Goal: Information Seeking & Learning: Learn about a topic

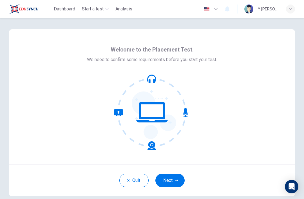
click at [170, 186] on button "Next" at bounding box center [169, 181] width 29 height 14
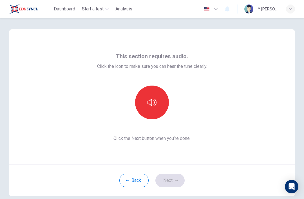
click at [152, 105] on icon "button" at bounding box center [151, 102] width 9 height 9
click at [181, 181] on button "Next" at bounding box center [169, 181] width 29 height 14
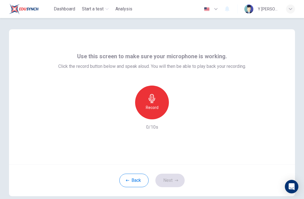
click at [156, 105] on h6 "Record" at bounding box center [152, 107] width 13 height 7
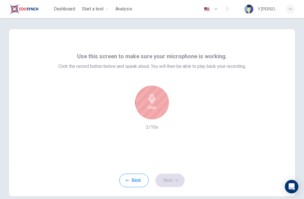
click at [156, 105] on h6 "Stop" at bounding box center [152, 107] width 8 height 7
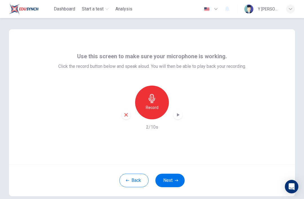
click at [179, 114] on icon "button" at bounding box center [178, 115] width 6 height 6
click at [177, 179] on icon "button" at bounding box center [176, 180] width 3 height 3
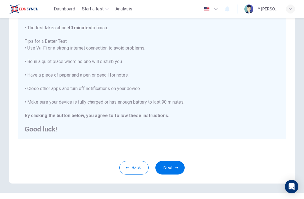
scroll to position [6, 0]
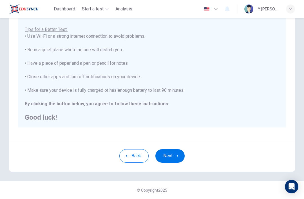
click at [178, 153] on button "Next" at bounding box center [169, 156] width 29 height 14
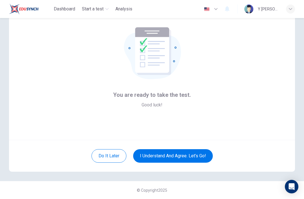
scroll to position [24, 0]
click at [193, 159] on button "I understand and agree. Let’s go!" at bounding box center [173, 156] width 80 height 14
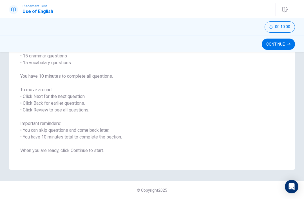
scroll to position [53, 0]
click at [286, 44] on button "Continue" at bounding box center [278, 44] width 33 height 11
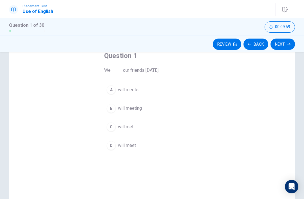
scroll to position [32, 0]
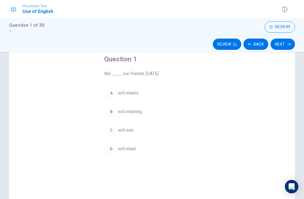
click at [112, 111] on div "B" at bounding box center [111, 111] width 9 height 9
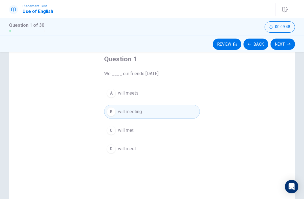
click at [231, 42] on button "Review" at bounding box center [227, 44] width 28 height 11
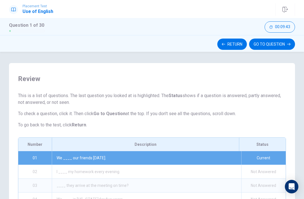
scroll to position [-1, 0]
click at [284, 45] on button "GO TO QUESTION" at bounding box center [272, 44] width 46 height 11
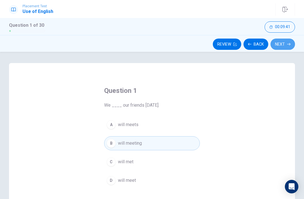
click at [286, 44] on button "Next" at bounding box center [282, 44] width 24 height 11
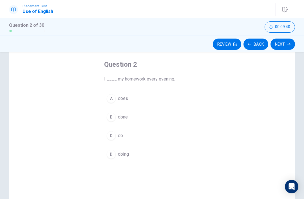
scroll to position [28, 0]
click at [145, 137] on button "C do" at bounding box center [152, 134] width 96 height 14
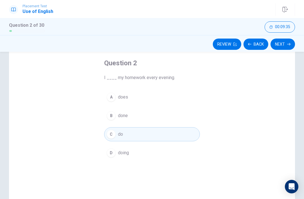
click at [288, 46] on button "Next" at bounding box center [282, 44] width 24 height 11
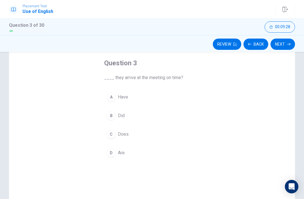
click at [148, 121] on button "B Did" at bounding box center [152, 116] width 96 height 14
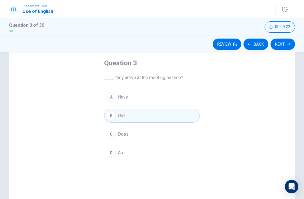
click at [141, 149] on button "D Are" at bounding box center [152, 153] width 96 height 14
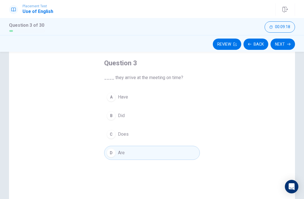
click at [159, 114] on button "B Did" at bounding box center [152, 116] width 96 height 14
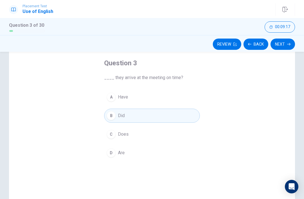
click at [286, 45] on button "Next" at bounding box center [282, 44] width 24 height 11
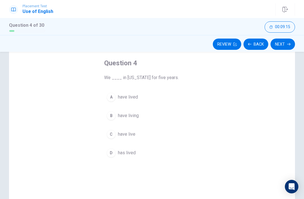
click at [231, 44] on button "Review" at bounding box center [227, 44] width 28 height 11
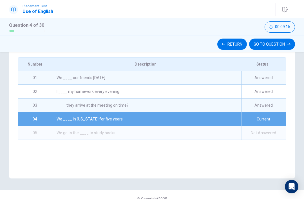
scroll to position [89, 0]
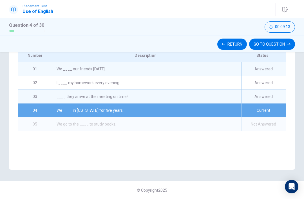
click at [290, 43] on icon "button" at bounding box center [288, 43] width 3 height 3
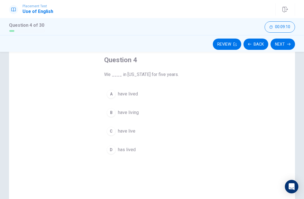
scroll to position [30, 0]
click at [133, 130] on span "have live" at bounding box center [126, 132] width 17 height 7
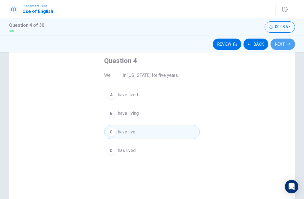
click at [286, 47] on button "Next" at bounding box center [282, 44] width 24 height 11
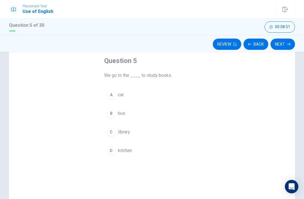
click at [181, 134] on button "C library" at bounding box center [152, 132] width 96 height 14
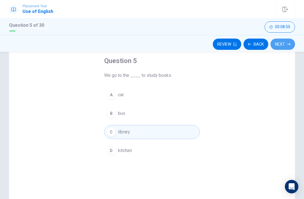
click at [280, 42] on button "Next" at bounding box center [282, 44] width 24 height 11
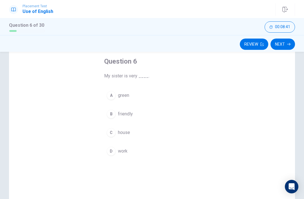
scroll to position [30, 0]
click at [133, 119] on button "B friendly" at bounding box center [152, 113] width 96 height 14
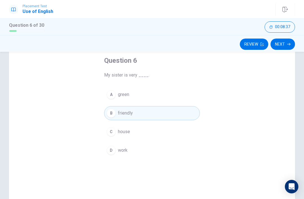
click at [283, 48] on button "Next" at bounding box center [282, 44] width 24 height 11
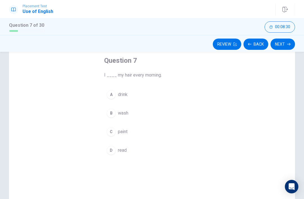
click at [158, 110] on button "B wash" at bounding box center [152, 113] width 96 height 14
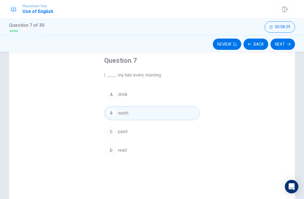
click at [282, 44] on button "Next" at bounding box center [282, 44] width 24 height 11
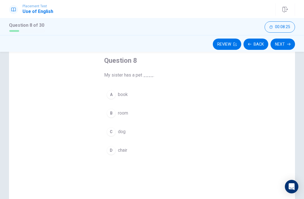
click at [154, 130] on button "C dog" at bounding box center [152, 132] width 96 height 14
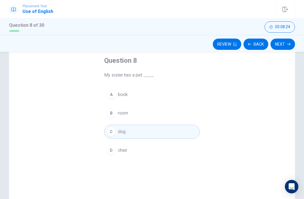
click at [286, 45] on button "Next" at bounding box center [282, 44] width 24 height 11
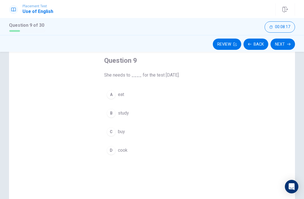
click at [161, 110] on button "B study" at bounding box center [152, 113] width 96 height 14
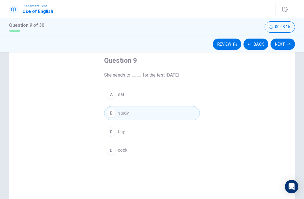
click at [286, 42] on button "Next" at bounding box center [282, 44] width 24 height 11
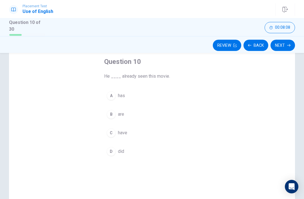
click at [164, 95] on button "A has" at bounding box center [152, 96] width 96 height 14
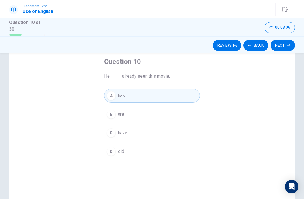
click at [280, 49] on button "Next" at bounding box center [282, 45] width 24 height 11
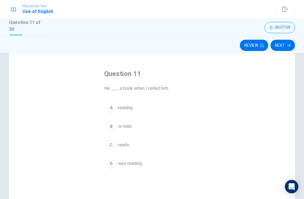
scroll to position [18, 0]
click at [137, 125] on button "B is read" at bounding box center [152, 126] width 96 height 14
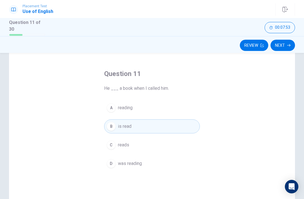
click at [179, 108] on button "A reading" at bounding box center [152, 108] width 96 height 14
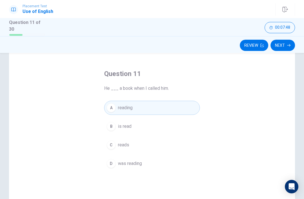
click at [286, 42] on button "Next" at bounding box center [282, 45] width 24 height 11
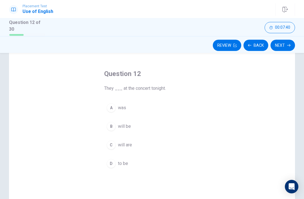
click at [133, 138] on button "C will are" at bounding box center [152, 145] width 96 height 14
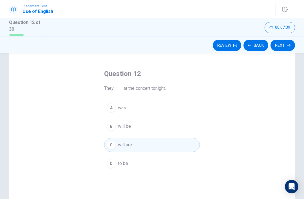
click at [156, 123] on button "B will be" at bounding box center [152, 126] width 96 height 14
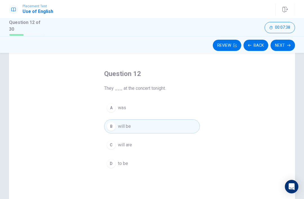
click at [282, 49] on button "Next" at bounding box center [282, 45] width 24 height 11
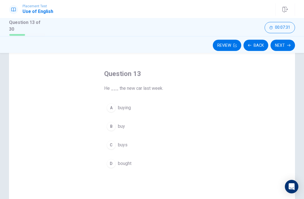
click at [153, 166] on button "D bought" at bounding box center [152, 163] width 96 height 14
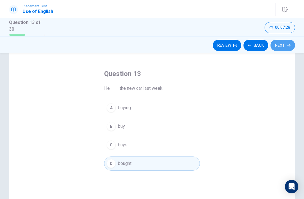
click at [284, 48] on button "Next" at bounding box center [282, 45] width 24 height 11
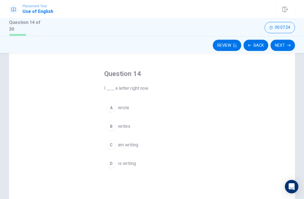
click at [161, 145] on button "C am writing" at bounding box center [152, 145] width 96 height 14
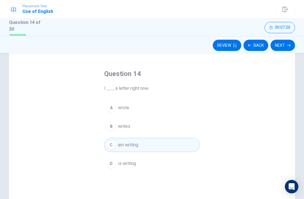
click at [277, 48] on button "Next" at bounding box center [282, 45] width 24 height 11
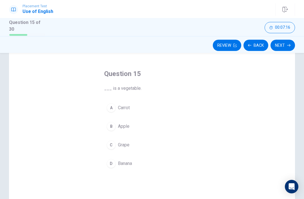
click at [256, 37] on div "Review Back Next" at bounding box center [152, 44] width 304 height 17
click at [142, 147] on button "C Grape" at bounding box center [152, 145] width 96 height 14
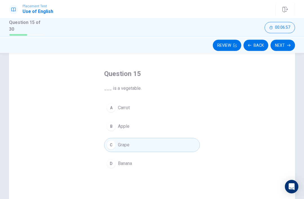
click at [229, 46] on button "Review" at bounding box center [227, 45] width 28 height 11
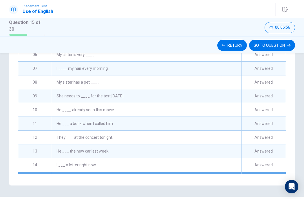
scroll to position [80, 0]
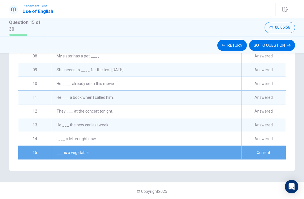
click at [285, 45] on button "GO TO QUESTION" at bounding box center [272, 45] width 46 height 11
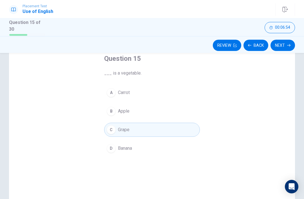
scroll to position [33, 0]
click at [221, 93] on div "Question 15 ___ is a vegetable. A Carrot B Apple C Grape D Banana" at bounding box center [152, 129] width 286 height 196
click at [197, 91] on button "A Carrot" at bounding box center [152, 93] width 96 height 14
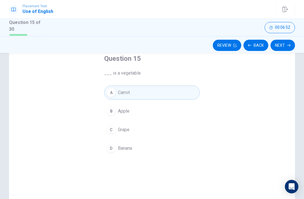
click at [177, 127] on button "C Grape" at bounding box center [152, 130] width 96 height 14
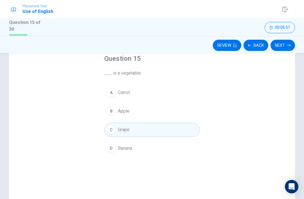
click at [143, 123] on button "C Grape" at bounding box center [152, 130] width 96 height 14
click at [280, 45] on button "Next" at bounding box center [282, 45] width 24 height 11
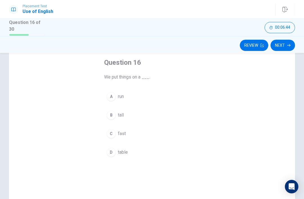
scroll to position [30, 0]
click at [180, 147] on button "D table" at bounding box center [152, 152] width 96 height 14
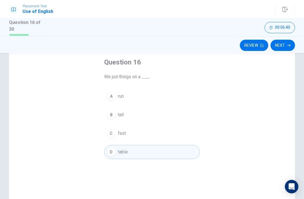
click at [283, 45] on button "Next" at bounding box center [282, 45] width 24 height 11
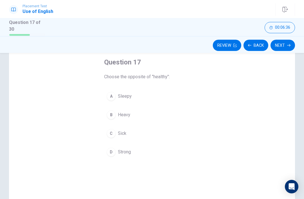
click at [179, 116] on button "B Heavy" at bounding box center [152, 115] width 96 height 14
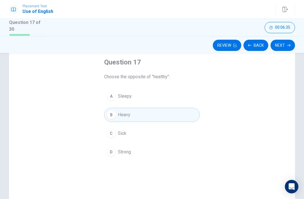
click at [291, 44] on button "Next" at bounding box center [282, 45] width 24 height 11
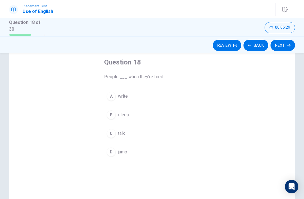
click at [179, 134] on button "C talk" at bounding box center [152, 133] width 96 height 14
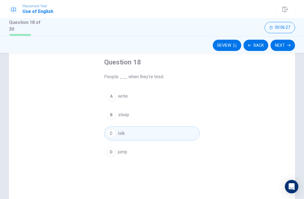
click at [284, 42] on button "Next" at bounding box center [282, 45] width 24 height 11
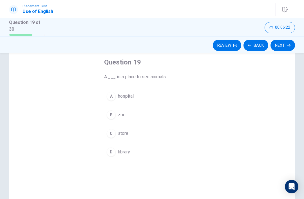
click at [172, 153] on button "D library" at bounding box center [152, 152] width 96 height 14
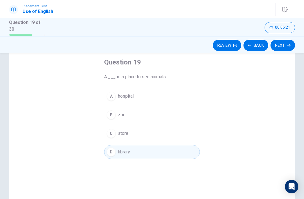
click at [182, 133] on button "C store" at bounding box center [152, 133] width 96 height 14
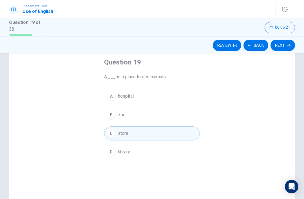
click at [197, 110] on button "B zoo" at bounding box center [152, 115] width 96 height 14
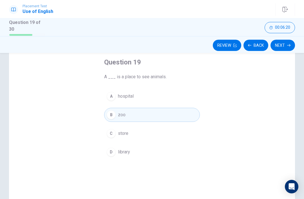
click at [282, 43] on button "Next" at bounding box center [282, 45] width 24 height 11
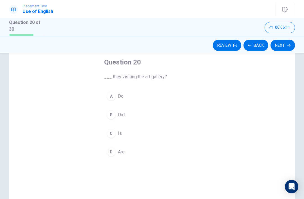
click at [220, 95] on div "Question 20 ___ they visiting the art gallery? A Do B Did C Is D Are" at bounding box center [152, 133] width 286 height 196
click at [190, 93] on button "A Do" at bounding box center [152, 96] width 96 height 14
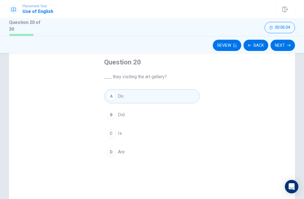
click at [151, 147] on button "D Are" at bounding box center [152, 152] width 96 height 14
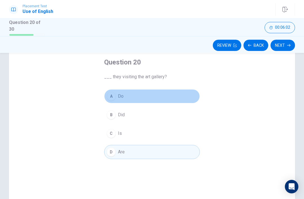
click at [184, 94] on button "A Do" at bounding box center [152, 96] width 96 height 14
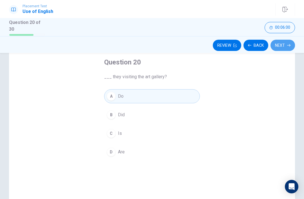
click at [283, 43] on button "Next" at bounding box center [282, 45] width 24 height 11
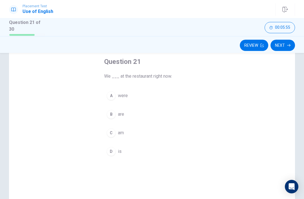
scroll to position [30, 0]
click at [127, 116] on button "B are" at bounding box center [152, 114] width 96 height 14
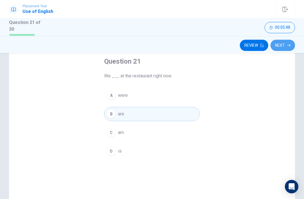
click at [287, 44] on icon "button" at bounding box center [288, 45] width 3 height 3
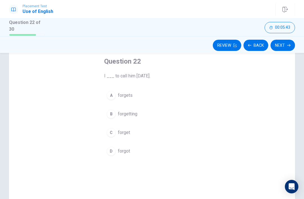
click at [148, 132] on button "C forget" at bounding box center [152, 132] width 96 height 14
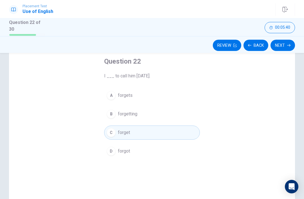
click at [188, 148] on button "D forgot" at bounding box center [152, 151] width 96 height 14
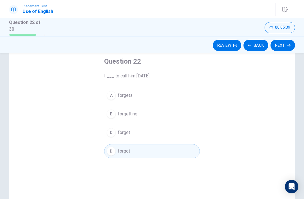
click at [287, 42] on button "Next" at bounding box center [282, 45] width 24 height 11
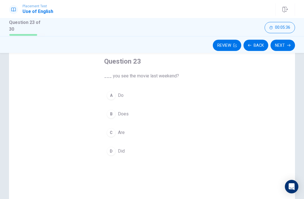
click at [163, 94] on button "A Do" at bounding box center [152, 95] width 96 height 14
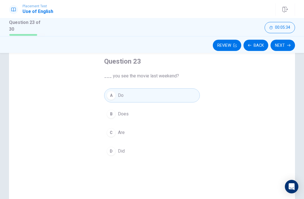
click at [284, 47] on button "Next" at bounding box center [282, 45] width 24 height 11
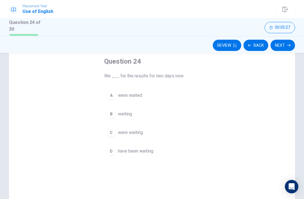
click at [150, 115] on button "B waiting" at bounding box center [152, 114] width 96 height 14
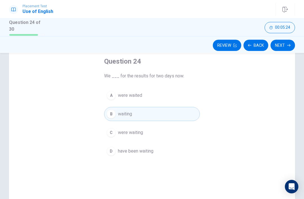
click at [287, 46] on button "Next" at bounding box center [282, 45] width 24 height 11
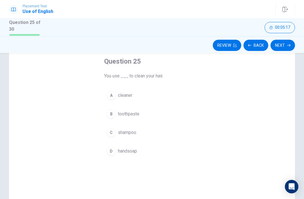
click at [152, 95] on button "A cleaner" at bounding box center [152, 95] width 96 height 14
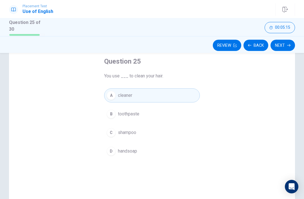
click at [289, 41] on button "Next" at bounding box center [282, 45] width 24 height 11
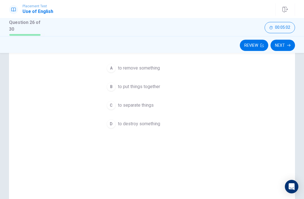
scroll to position [58, 0]
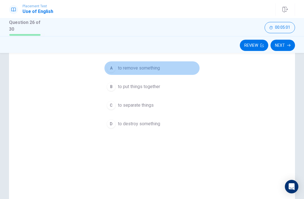
click at [164, 68] on button "A to remove something" at bounding box center [152, 68] width 96 height 14
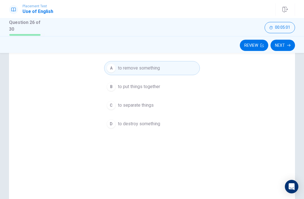
click at [289, 44] on icon "button" at bounding box center [288, 45] width 3 height 3
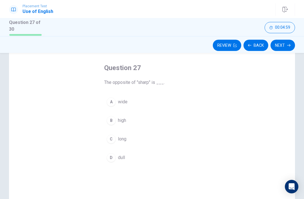
scroll to position [24, 0]
click at [161, 155] on button "D dull" at bounding box center [152, 158] width 96 height 14
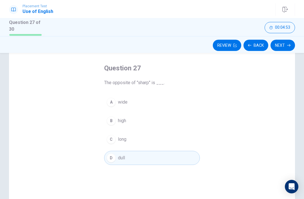
click at [287, 44] on icon "button" at bounding box center [288, 45] width 3 height 3
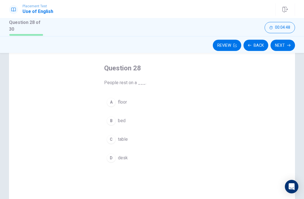
click at [161, 98] on button "A floor" at bounding box center [152, 102] width 96 height 14
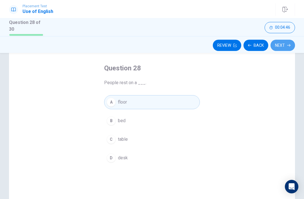
click at [283, 44] on button "Next" at bounding box center [282, 45] width 24 height 11
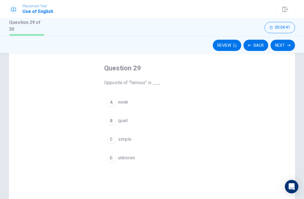
click at [169, 154] on button "D unknown" at bounding box center [152, 158] width 96 height 14
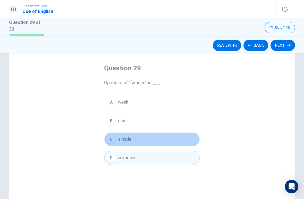
click at [180, 135] on button "C simple" at bounding box center [152, 139] width 96 height 14
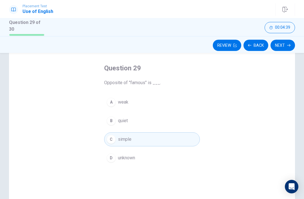
click at [187, 118] on button "B quiet" at bounding box center [152, 121] width 96 height 14
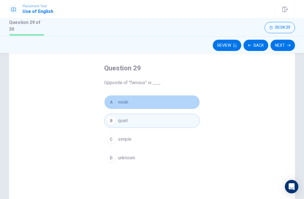
click at [190, 102] on button "A weak" at bounding box center [152, 102] width 96 height 14
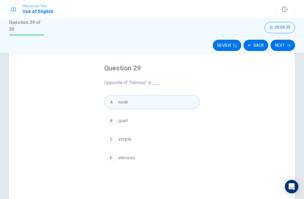
click at [184, 124] on button "B quiet" at bounding box center [152, 121] width 96 height 14
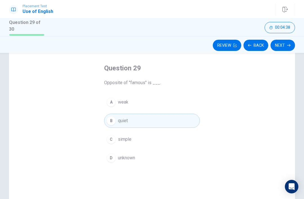
click at [181, 126] on button "B quiet" at bounding box center [152, 121] width 96 height 14
click at [183, 129] on div "A weak B quiet C simple D unknown" at bounding box center [152, 130] width 96 height 70
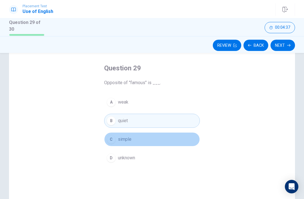
click at [187, 117] on button "B quiet" at bounding box center [152, 121] width 96 height 14
click at [189, 95] on button "A weak" at bounding box center [152, 102] width 96 height 14
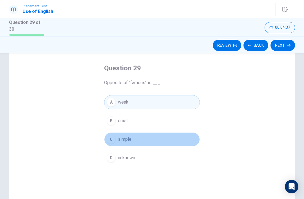
click at [186, 104] on button "A weak" at bounding box center [152, 102] width 96 height 14
click at [183, 123] on button "B quiet" at bounding box center [152, 121] width 96 height 14
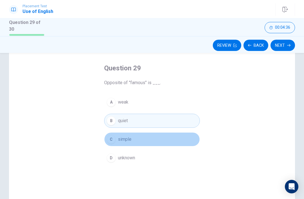
click at [183, 123] on button "B quiet" at bounding box center [152, 121] width 96 height 14
click at [181, 133] on button "C simple" at bounding box center [152, 139] width 96 height 14
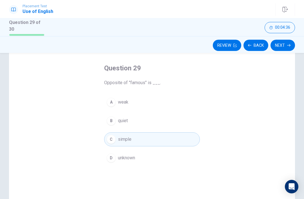
click at [181, 132] on button "C simple" at bounding box center [152, 139] width 96 height 14
click at [187, 114] on button "B quiet" at bounding box center [152, 121] width 96 height 14
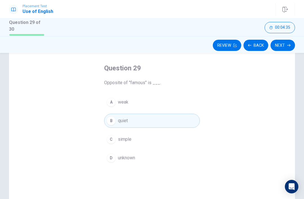
click at [187, 114] on button "B quiet" at bounding box center [152, 121] width 96 height 14
click at [186, 118] on button "B quiet" at bounding box center [152, 121] width 96 height 14
click at [184, 115] on button "B quiet" at bounding box center [152, 121] width 96 height 14
click at [183, 115] on button "B quiet" at bounding box center [152, 121] width 96 height 14
click at [175, 121] on button "B quiet" at bounding box center [152, 121] width 96 height 14
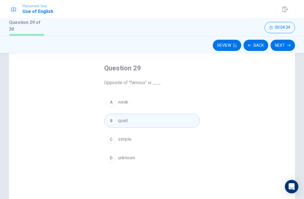
click at [175, 121] on button "B quiet" at bounding box center [152, 121] width 96 height 14
click at [170, 121] on button "B quiet" at bounding box center [152, 121] width 96 height 14
click at [169, 121] on button "B quiet" at bounding box center [152, 121] width 96 height 14
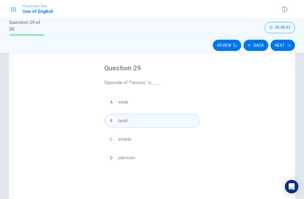
click at [167, 118] on button "B quiet" at bounding box center [152, 121] width 96 height 14
click at [157, 121] on button "B quiet" at bounding box center [152, 121] width 96 height 14
click at [157, 120] on button "B quiet" at bounding box center [152, 121] width 96 height 14
click at [141, 120] on button "B quiet" at bounding box center [152, 121] width 96 height 14
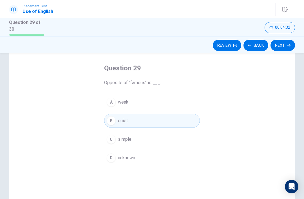
click at [141, 120] on button "B quiet" at bounding box center [152, 121] width 96 height 14
click at [121, 123] on button "B quiet" at bounding box center [152, 121] width 96 height 14
click at [121, 123] on span "quiet" at bounding box center [123, 120] width 10 height 7
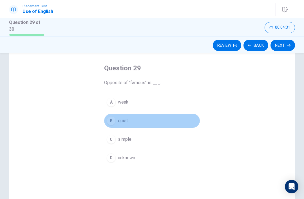
click at [113, 124] on button "B quiet" at bounding box center [152, 121] width 96 height 14
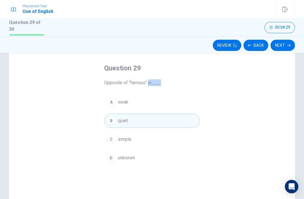
click at [266, 69] on div "Question 29 Opposite of "famous" is ___. A weak B quiet C simple D unknown" at bounding box center [152, 139] width 286 height 196
click at [279, 64] on div "Question 29 Opposite of "famous" is ___. A weak B quiet C simple D unknown" at bounding box center [152, 139] width 286 height 196
click at [194, 96] on button "A weak" at bounding box center [152, 102] width 96 height 14
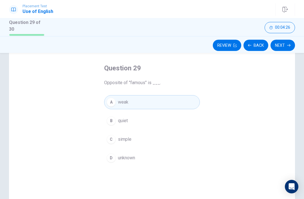
click at [183, 119] on button "B quiet" at bounding box center [152, 121] width 96 height 14
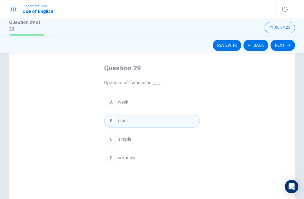
click at [183, 119] on button "B quiet" at bounding box center [152, 121] width 96 height 14
click at [180, 135] on button "C simple" at bounding box center [152, 139] width 96 height 14
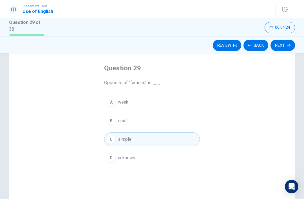
click at [289, 42] on button "Next" at bounding box center [282, 45] width 24 height 11
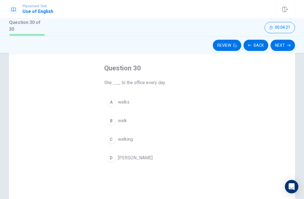
click at [246, 114] on div "Question 30 She ___ to the office every day. A walks B walk C walking [PERSON_N…" at bounding box center [152, 139] width 286 height 196
click at [245, 116] on div "Question 30 She ___ to the office every day. A walks B walk C walking [PERSON_N…" at bounding box center [152, 139] width 286 height 196
click at [150, 101] on button "A walks" at bounding box center [152, 102] width 96 height 14
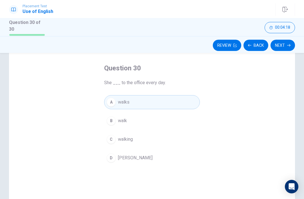
click at [286, 45] on button "Next" at bounding box center [282, 45] width 24 height 11
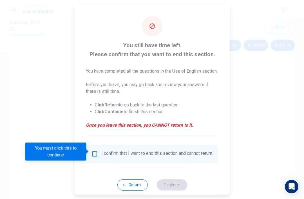
click at [94, 151] on input "You must click this to continue" at bounding box center [94, 153] width 7 height 7
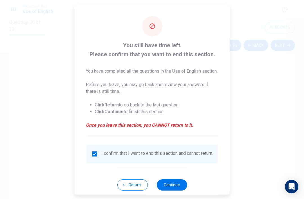
click at [175, 183] on button "Continue" at bounding box center [171, 184] width 30 height 11
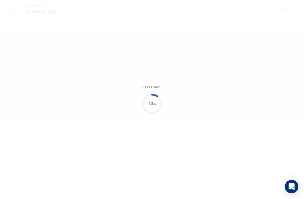
scroll to position [0, 0]
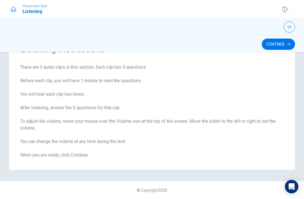
click at [284, 44] on button "Continue" at bounding box center [278, 44] width 33 height 11
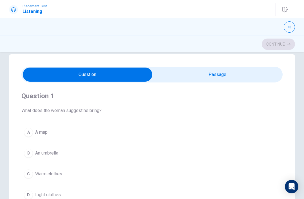
scroll to position [12, 0]
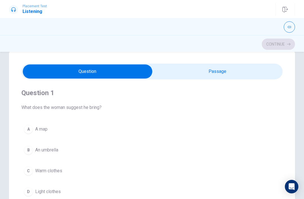
click at [227, 73] on input "checkbox" at bounding box center [88, 71] width 392 height 14
checkbox input "true"
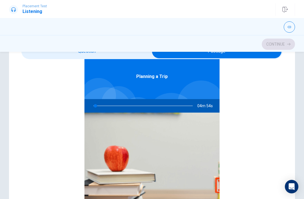
scroll to position [31, 0]
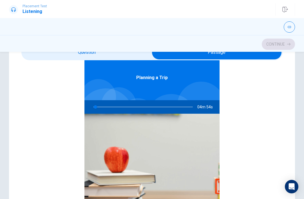
type input "2"
click at [142, 59] on input "checkbox" at bounding box center [217, 52] width 392 height 14
checkbox input "false"
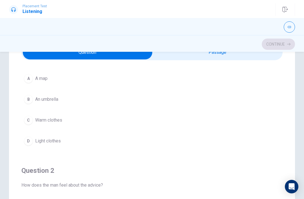
click at [142, 82] on button "A A map" at bounding box center [151, 78] width 261 height 14
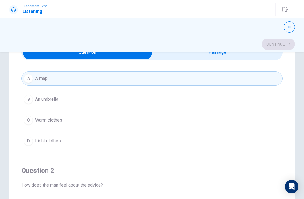
click at [141, 95] on button "B An umbrella" at bounding box center [151, 99] width 261 height 14
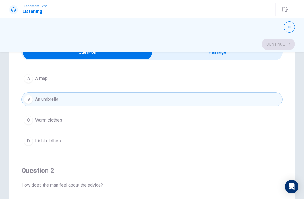
click at [137, 116] on button "C Warm clothes" at bounding box center [151, 120] width 261 height 14
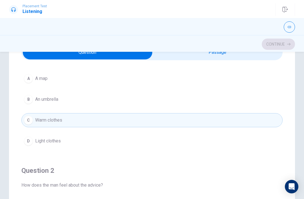
click at [135, 134] on button "D Light clothes" at bounding box center [151, 141] width 261 height 14
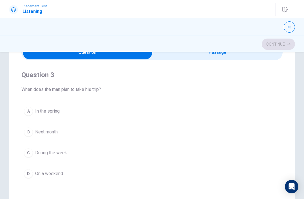
scroll to position [255, 0]
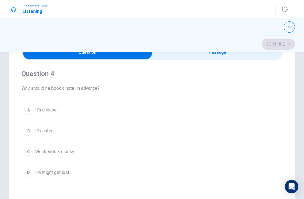
type input "11"
click at [226, 55] on input "checkbox" at bounding box center [88, 52] width 392 height 14
checkbox input "true"
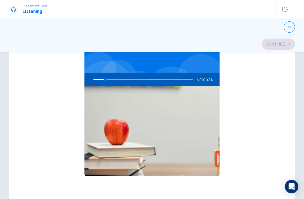
scroll to position [90, 0]
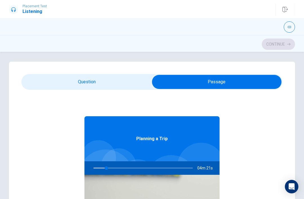
type input "13"
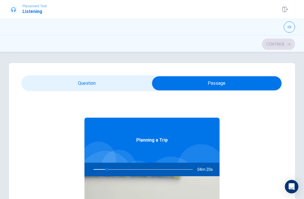
scroll to position [0, 0]
click at [124, 89] on input "checkbox" at bounding box center [217, 83] width 392 height 14
checkbox input "false"
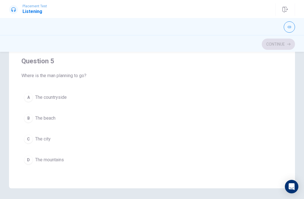
scroll to position [456, 0]
click at [288, 28] on icon "button" at bounding box center [289, 27] width 3 height 3
click at [294, 26] on button "button" at bounding box center [289, 26] width 11 height 11
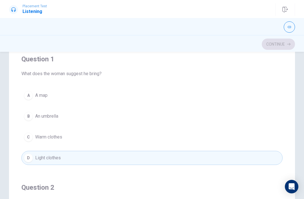
scroll to position [46, 0]
click at [26, 8] on span "Placement Test" at bounding box center [35, 6] width 24 height 4
click at [26, 12] on h1 "Listening" at bounding box center [35, 11] width 24 height 7
click at [90, 134] on button "C Warm clothes" at bounding box center [151, 136] width 261 height 14
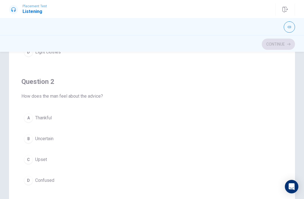
scroll to position [105, 0]
click at [226, 160] on button "C Upset" at bounding box center [151, 159] width 261 height 14
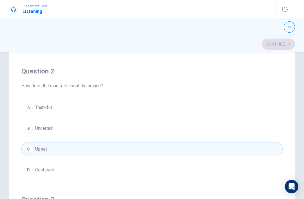
scroll to position [57, 0]
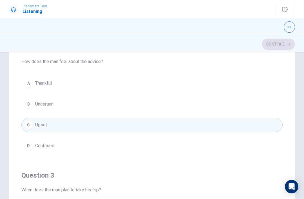
click at [303, 101] on div "Question 1 What does the woman suggest he bring? A A map B An umbrella C Warm c…" at bounding box center [152, 96] width 304 height 226
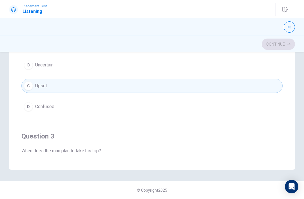
click at [242, 136] on h4 "Question 3" at bounding box center [151, 136] width 261 height 9
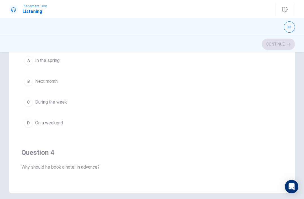
scroll to position [245, 0]
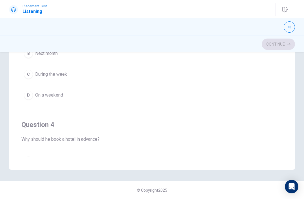
click at [253, 123] on h4 "Question 4" at bounding box center [151, 124] width 261 height 9
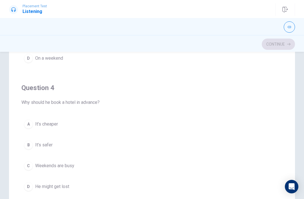
scroll to position [337, 0]
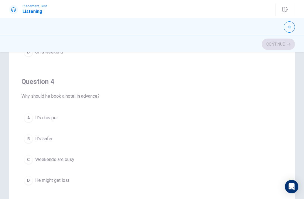
click at [105, 124] on button "A It’s cheaper" at bounding box center [151, 118] width 261 height 14
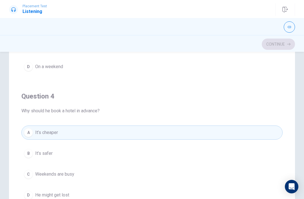
scroll to position [315, 0]
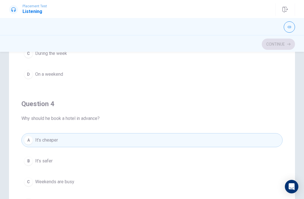
click at [97, 159] on button "B It’s safer" at bounding box center [151, 161] width 261 height 14
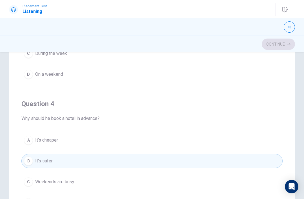
click at [96, 159] on button "B It’s safer" at bounding box center [151, 161] width 261 height 14
click at [97, 160] on button "B It’s safer" at bounding box center [151, 161] width 261 height 14
click at [102, 146] on button "A It’s cheaper" at bounding box center [151, 140] width 261 height 14
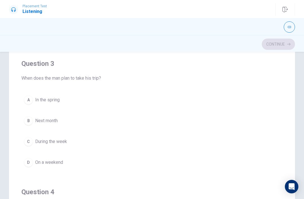
scroll to position [225, 0]
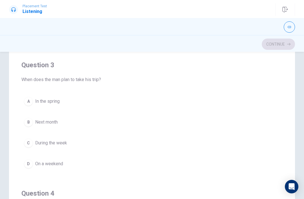
click at [123, 118] on button "B Next month" at bounding box center [151, 122] width 261 height 14
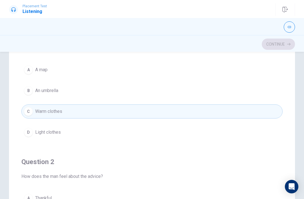
type input "48"
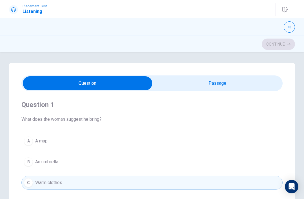
scroll to position [-1, 0]
click at [219, 90] on input "checkbox" at bounding box center [88, 83] width 392 height 14
checkbox input "true"
type input "48"
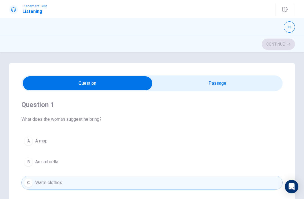
click at [225, 85] on input "checkbox" at bounding box center [88, 83] width 392 height 14
checkbox input "false"
type input "48"
click at [228, 86] on input "checkbox" at bounding box center [88, 83] width 392 height 14
checkbox input "true"
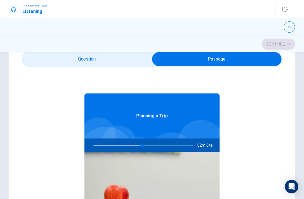
scroll to position [24, 0]
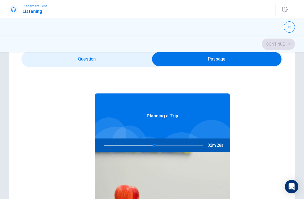
type input "51"
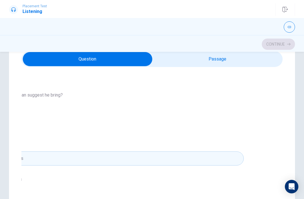
checkbox input "true"
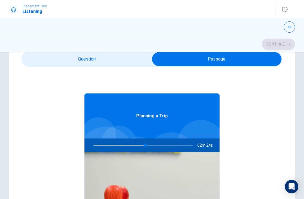
type input "52"
checkbox input "false"
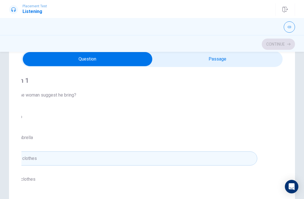
type input "53"
checkbox input "true"
type input "53"
checkbox input "true"
type input "53"
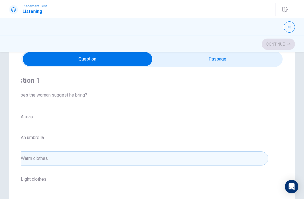
checkbox input "true"
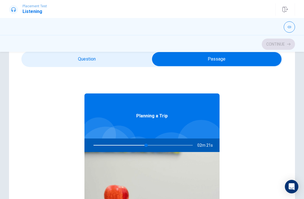
type input "53"
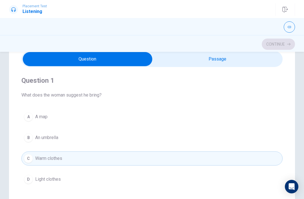
checkbox input "true"
type input "53"
checkbox input "true"
type input "54"
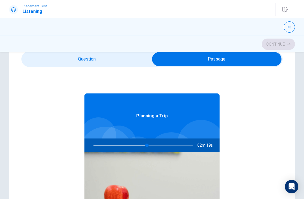
checkbox input "false"
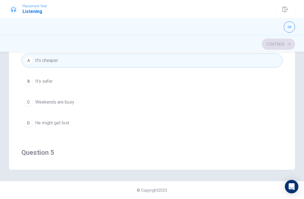
scroll to position [0, 0]
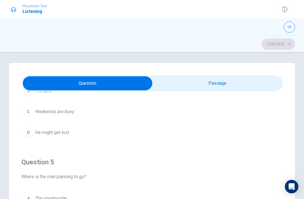
type input "60"
click at [274, 81] on input "checkbox" at bounding box center [88, 83] width 392 height 14
checkbox input "true"
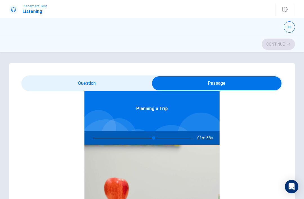
type input "61"
click at [131, 79] on input "checkbox" at bounding box center [217, 83] width 392 height 14
checkbox input "false"
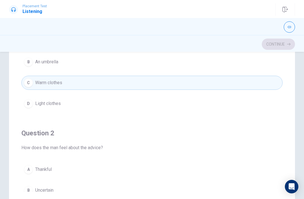
type input "66"
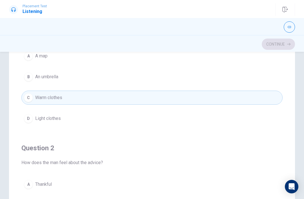
checkbox input "true"
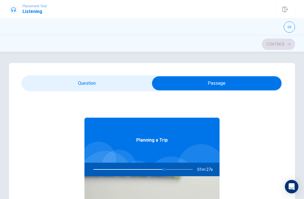
type input "71"
click at [37, 84] on input "checkbox" at bounding box center [217, 83] width 392 height 14
checkbox input "false"
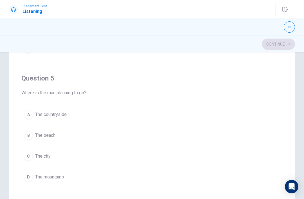
scroll to position [456, 0]
click at [35, 114] on span "The countryside" at bounding box center [51, 114] width 32 height 7
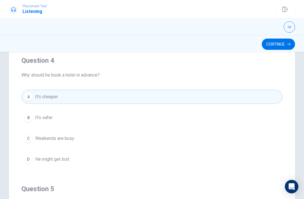
scroll to position [342, 0]
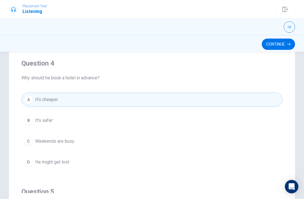
click at [35, 118] on button "B It’s safer" at bounding box center [151, 120] width 261 height 14
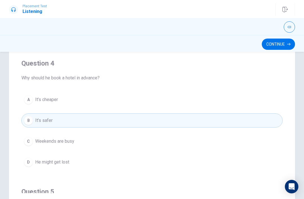
click at [45, 135] on button "C Weekends are busy" at bounding box center [151, 141] width 261 height 14
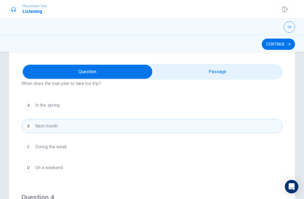
scroll to position [12, 0]
click at [30, 167] on div "D" at bounding box center [28, 167] width 9 height 9
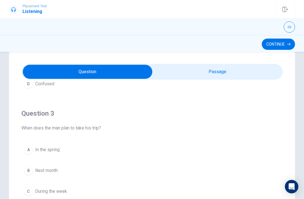
scroll to position [231, 0]
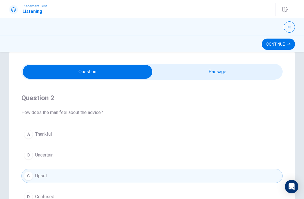
type input "89"
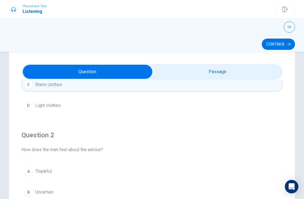
click at [174, 78] on input "checkbox" at bounding box center [88, 72] width 392 height 14
checkbox input "true"
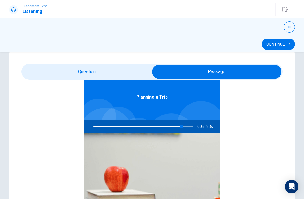
scroll to position [32, 0]
click at [290, 49] on button "Continue" at bounding box center [278, 44] width 33 height 11
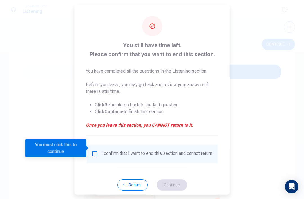
click at [96, 151] on input "You must click this to continue" at bounding box center [94, 153] width 7 height 7
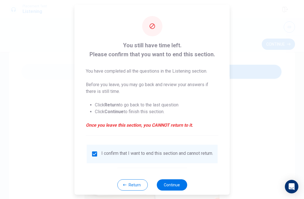
click at [176, 184] on button "Continue" at bounding box center [171, 184] width 30 height 11
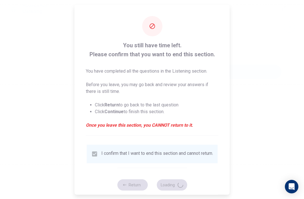
type input "92"
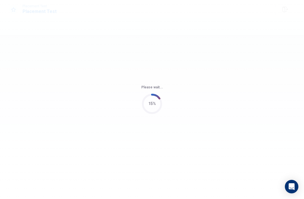
scroll to position [0, 0]
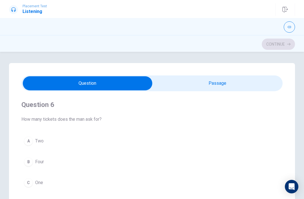
click at [188, 82] on input "checkbox" at bounding box center [88, 83] width 392 height 14
checkbox input "true"
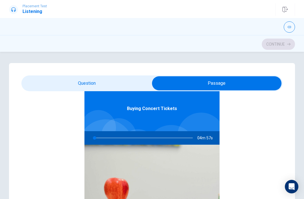
type input "1"
click at [52, 77] on input "checkbox" at bounding box center [217, 83] width 392 height 14
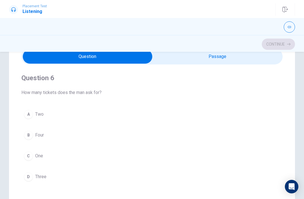
scroll to position [27, 0]
click at [236, 63] on input "checkbox" at bounding box center [88, 57] width 392 height 14
checkbox input "true"
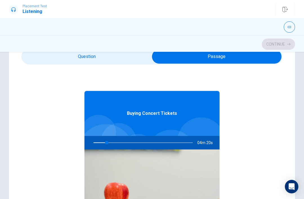
type input "14"
click at [247, 57] on input "checkbox" at bounding box center [217, 57] width 392 height 14
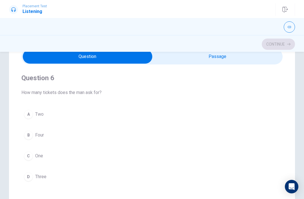
click at [248, 55] on input "checkbox" at bounding box center [88, 57] width 392 height 14
checkbox input "true"
type input "14"
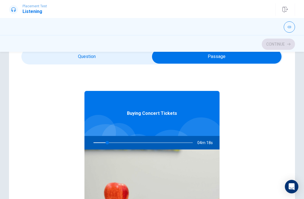
click at [247, 55] on input "checkbox" at bounding box center [217, 57] width 392 height 14
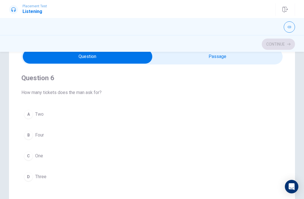
click at [250, 55] on input "checkbox" at bounding box center [88, 57] width 392 height 14
checkbox input "true"
type input "14"
click at [250, 55] on input "checkbox" at bounding box center [88, 57] width 392 height 14
click at [251, 55] on input "checkbox" at bounding box center [88, 57] width 392 height 14
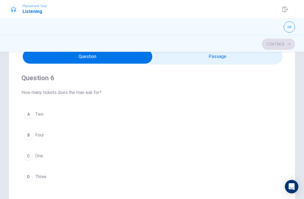
checkbox input "true"
type input "14"
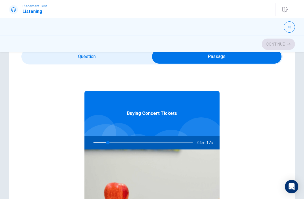
click at [251, 55] on input "checkbox" at bounding box center [217, 57] width 392 height 14
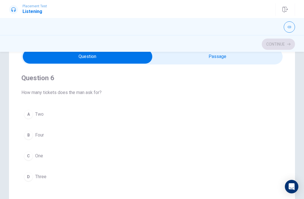
click at [250, 60] on input "checkbox" at bounding box center [88, 57] width 392 height 14
checkbox input "true"
type input "14"
click at [250, 60] on input "checkbox" at bounding box center [88, 57] width 392 height 14
checkbox input "false"
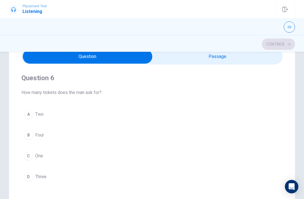
click at [297, 188] on div "Open Intercom Messenger" at bounding box center [292, 187] width 14 height 14
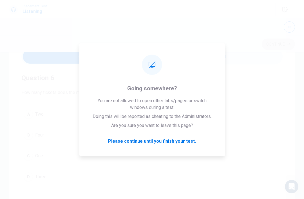
click at [263, 141] on button "B Four" at bounding box center [151, 135] width 261 height 14
click at [263, 140] on button "B Four" at bounding box center [151, 135] width 261 height 14
click at [174, 109] on button "A Two" at bounding box center [151, 114] width 261 height 14
click at [161, 142] on button "B Four" at bounding box center [151, 135] width 261 height 14
click at [168, 154] on button "C One" at bounding box center [151, 156] width 261 height 14
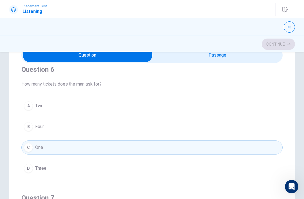
scroll to position [28, 0]
click at [238, 133] on button "B Four" at bounding box center [151, 126] width 261 height 14
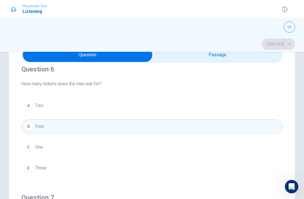
click at [249, 123] on button "B Four" at bounding box center [151, 126] width 261 height 14
click at [271, 105] on button "A Two" at bounding box center [151, 105] width 261 height 14
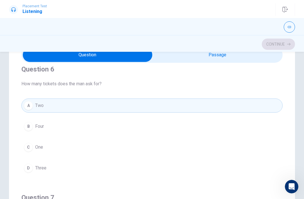
click at [271, 105] on button "A Two" at bounding box center [151, 105] width 261 height 14
click at [234, 133] on button "B Four" at bounding box center [151, 126] width 261 height 14
click at [235, 135] on div "A Two B Four C One D Three" at bounding box center [151, 136] width 261 height 77
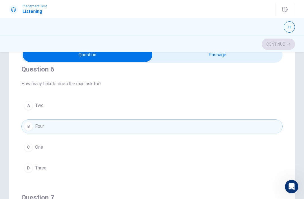
click at [226, 152] on button "C One" at bounding box center [151, 147] width 261 height 14
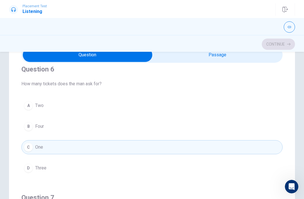
click at [226, 152] on button "C One" at bounding box center [151, 147] width 261 height 14
click at [221, 167] on button "D Three" at bounding box center [151, 168] width 261 height 14
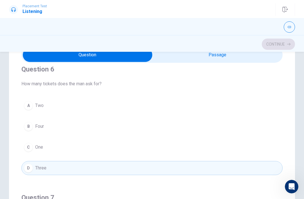
click at [221, 166] on button "D Three" at bounding box center [151, 168] width 261 height 14
click at [224, 159] on div "A Two B Four C One D Three" at bounding box center [151, 136] width 261 height 77
click at [235, 140] on button "C One" at bounding box center [151, 147] width 261 height 14
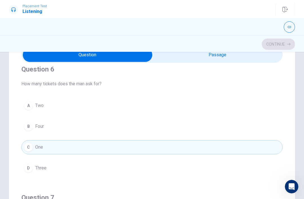
click at [235, 140] on div "A Two B Four C One D Three" at bounding box center [151, 136] width 261 height 77
click at [251, 121] on button "B Four" at bounding box center [151, 126] width 261 height 14
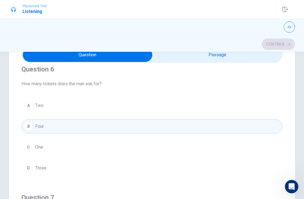
click at [255, 112] on button "A Two" at bounding box center [151, 105] width 261 height 14
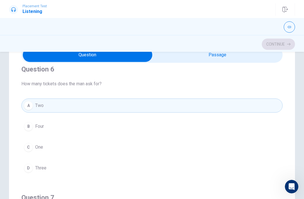
click at [271, 104] on button "A Two" at bounding box center [151, 105] width 261 height 14
click at [252, 120] on button "B Four" at bounding box center [151, 126] width 261 height 14
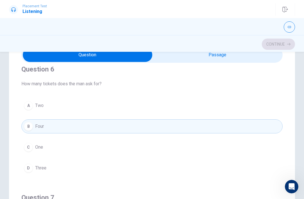
click at [242, 129] on button "B Four" at bounding box center [151, 126] width 261 height 14
click at [229, 150] on button "C One" at bounding box center [151, 147] width 261 height 14
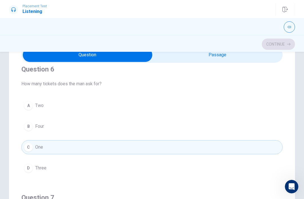
click at [223, 165] on button "D Three" at bounding box center [151, 168] width 261 height 14
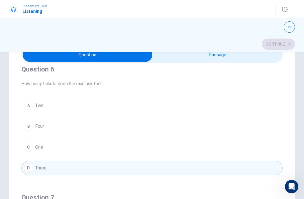
click at [223, 167] on button "D Three" at bounding box center [151, 168] width 261 height 14
click at [232, 151] on button "C One" at bounding box center [151, 147] width 261 height 14
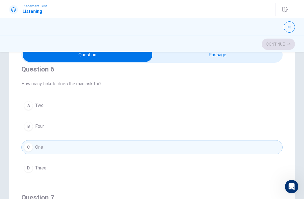
click at [267, 108] on button "A Two" at bounding box center [151, 105] width 261 height 14
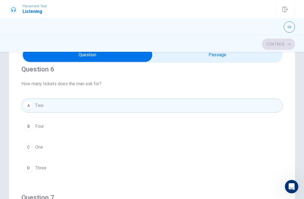
click at [267, 108] on button "A Two" at bounding box center [151, 105] width 261 height 14
click at [268, 106] on button "A Two" at bounding box center [151, 105] width 261 height 14
click at [251, 122] on button "B Four" at bounding box center [151, 126] width 261 height 14
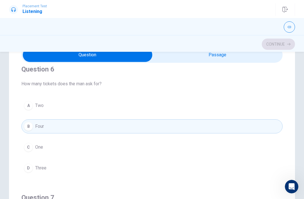
click at [244, 129] on button "B Four" at bounding box center [151, 126] width 261 height 14
click at [233, 145] on button "C One" at bounding box center [151, 147] width 261 height 14
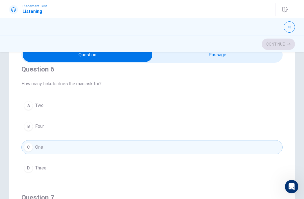
click at [227, 158] on div "A Two B Four C One D Three" at bounding box center [151, 136] width 261 height 77
click at [222, 171] on button "D Three" at bounding box center [151, 168] width 261 height 14
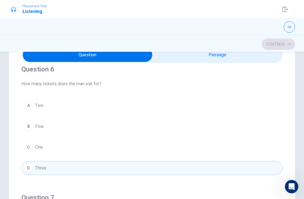
click at [234, 144] on button "C One" at bounding box center [151, 147] width 261 height 14
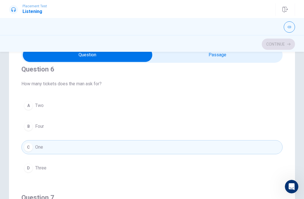
click at [234, 144] on button "C One" at bounding box center [151, 147] width 261 height 14
click at [245, 128] on button "B Four" at bounding box center [151, 126] width 261 height 14
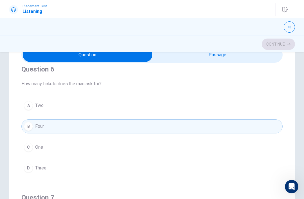
click at [264, 110] on button "A Two" at bounding box center [151, 105] width 261 height 14
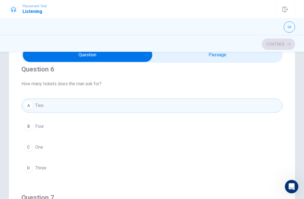
click at [264, 110] on button "A Two" at bounding box center [151, 105] width 261 height 14
click at [254, 120] on button "B Four" at bounding box center [151, 126] width 261 height 14
click at [253, 119] on div "A Two B Four C One D Three" at bounding box center [151, 136] width 261 height 77
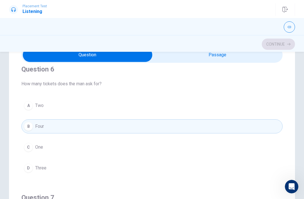
click at [236, 133] on button "B Four" at bounding box center [151, 126] width 261 height 14
click at [239, 136] on div "A Two B Four C One D Three" at bounding box center [151, 136] width 261 height 77
click at [231, 151] on button "C One" at bounding box center [151, 147] width 261 height 14
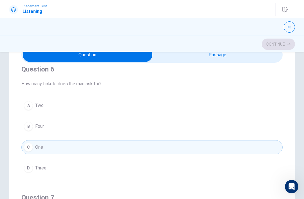
click at [228, 159] on div "A Two B Four C One D Three" at bounding box center [151, 136] width 261 height 77
click at [226, 165] on button "D Three" at bounding box center [151, 168] width 261 height 14
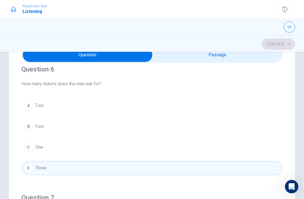
click at [226, 164] on button "D Three" at bounding box center [151, 168] width 261 height 14
click at [232, 151] on button "C One" at bounding box center [151, 147] width 261 height 14
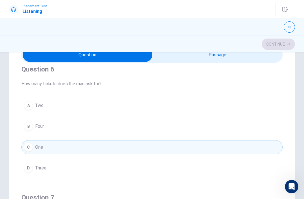
click at [232, 151] on button "C One" at bounding box center [151, 147] width 261 height 14
click at [240, 137] on div "A Two B Four C One D Three" at bounding box center [151, 136] width 261 height 77
click at [252, 122] on button "B Four" at bounding box center [151, 126] width 261 height 14
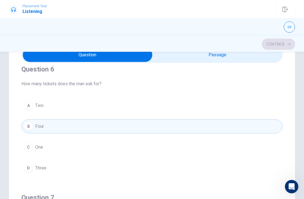
click at [252, 122] on button "B Four" at bounding box center [151, 126] width 261 height 14
click at [264, 112] on button "A Two" at bounding box center [151, 105] width 261 height 14
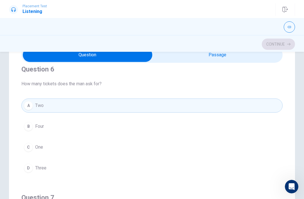
click at [258, 112] on button "A Two" at bounding box center [151, 105] width 261 height 14
click at [260, 114] on div "A Two B Four C One D Three" at bounding box center [151, 136] width 261 height 77
click at [247, 127] on button "B Four" at bounding box center [151, 126] width 261 height 14
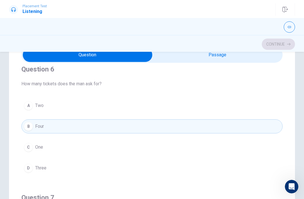
click at [247, 127] on button "B Four" at bounding box center [151, 126] width 261 height 14
click at [239, 137] on div "A Two B Four C One D Three" at bounding box center [151, 136] width 261 height 77
click at [234, 148] on button "C One" at bounding box center [151, 147] width 261 height 14
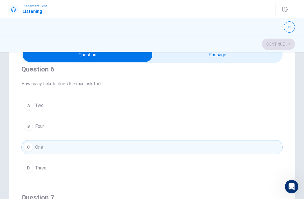
click at [233, 148] on button "C One" at bounding box center [151, 147] width 261 height 14
click at [229, 158] on div "A Two B Four C One D Three" at bounding box center [151, 136] width 261 height 77
click at [227, 163] on button "D Three" at bounding box center [151, 168] width 261 height 14
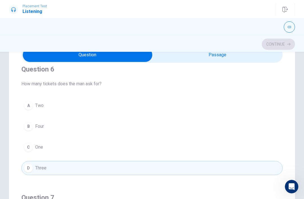
click at [227, 163] on button "D Three" at bounding box center [151, 168] width 261 height 14
click at [232, 152] on button "C One" at bounding box center [151, 147] width 261 height 14
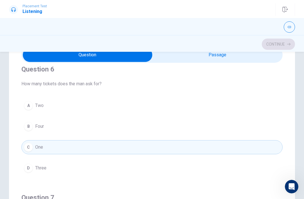
click at [232, 152] on button "C One" at bounding box center [151, 147] width 261 height 14
click at [244, 133] on button "B Four" at bounding box center [151, 126] width 261 height 14
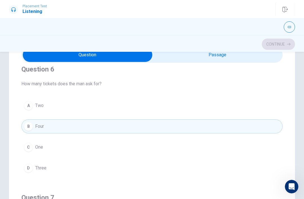
click at [254, 124] on button "B Four" at bounding box center [151, 126] width 261 height 14
click at [260, 117] on div "A Two B Four C One D Three" at bounding box center [151, 136] width 261 height 77
click at [263, 110] on button "A Two" at bounding box center [151, 105] width 261 height 14
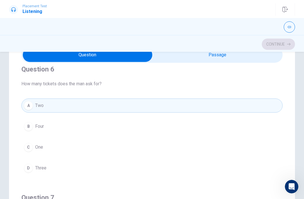
click at [263, 110] on button "A Two" at bounding box center [151, 105] width 261 height 14
click at [239, 138] on div "A Two B Four C One D Three" at bounding box center [151, 136] width 261 height 77
click at [229, 153] on button "C One" at bounding box center [151, 147] width 261 height 14
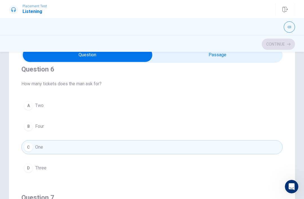
click at [231, 155] on div "A Two B Four C One D Three" at bounding box center [151, 136] width 261 height 77
click at [238, 143] on button "C One" at bounding box center [151, 147] width 261 height 14
click at [237, 143] on button "C One" at bounding box center [151, 147] width 261 height 14
click at [229, 162] on button "D Three" at bounding box center [151, 168] width 261 height 14
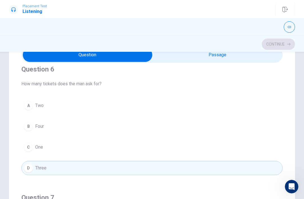
click at [241, 133] on button "B Four" at bounding box center [151, 126] width 261 height 14
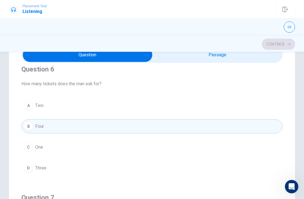
click at [243, 133] on button "B Four" at bounding box center [151, 126] width 261 height 14
click at [257, 116] on div "A Two B Four C One D Three" at bounding box center [151, 136] width 261 height 77
click at [255, 117] on div "A Two B Four C One D Three" at bounding box center [151, 136] width 261 height 77
click at [256, 115] on div "A Two B Four C One D Three" at bounding box center [151, 136] width 261 height 77
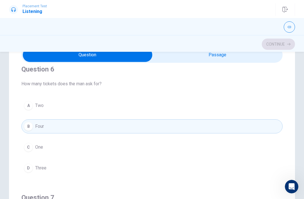
click at [256, 115] on div "A Two B Four C One D Three" at bounding box center [151, 136] width 261 height 77
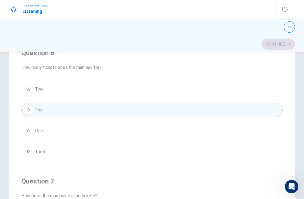
scroll to position [45, 0]
click at [254, 116] on button "B Four" at bounding box center [151, 110] width 261 height 14
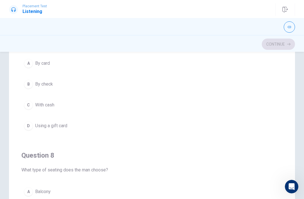
scroll to position [147, 0]
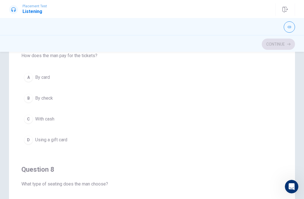
click at [38, 79] on span "By card" at bounding box center [42, 77] width 15 height 7
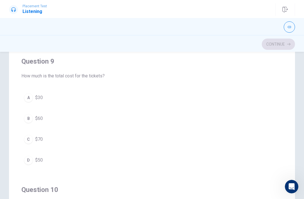
scroll to position [384, 0]
click at [31, 96] on div "A" at bounding box center [28, 97] width 9 height 9
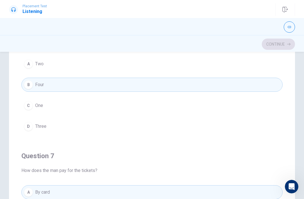
scroll to position [32, 0]
click at [262, 71] on button "A Two" at bounding box center [151, 64] width 261 height 14
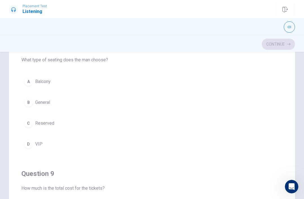
scroll to position [270, 0]
click at [226, 120] on button "C Reserved" at bounding box center [151, 124] width 261 height 14
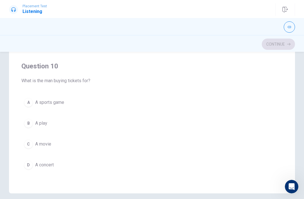
scroll to position [96, 0]
click at [80, 167] on button "D A concert" at bounding box center [151, 164] width 261 height 14
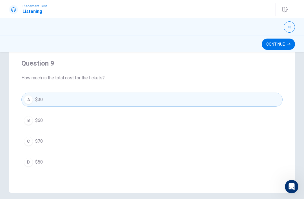
scroll to position [336, 0]
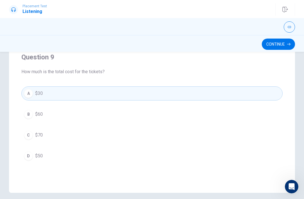
click at [73, 97] on button "A $30" at bounding box center [151, 93] width 261 height 14
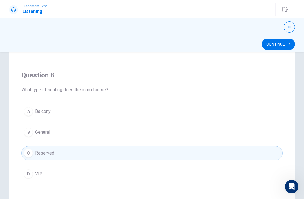
scroll to position [240, 0]
click at [226, 108] on button "A Balcony" at bounding box center [151, 112] width 261 height 14
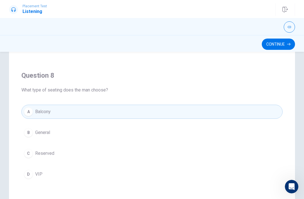
click at [288, 46] on icon "button" at bounding box center [288, 43] width 3 height 3
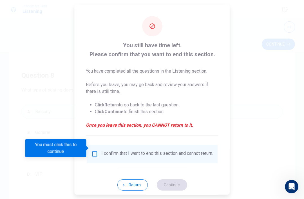
click at [96, 150] on input "You must click this to continue" at bounding box center [94, 153] width 7 height 7
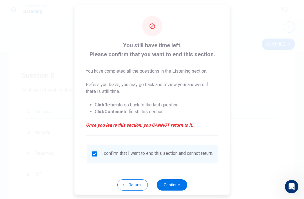
click at [183, 180] on button "Continue" at bounding box center [171, 184] width 30 height 11
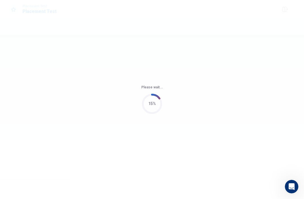
scroll to position [0, 0]
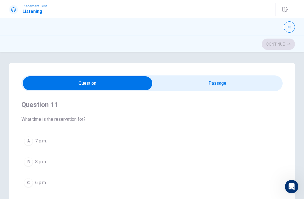
type input "1"
click at [235, 83] on input "checkbox" at bounding box center [88, 83] width 392 height 14
checkbox input "true"
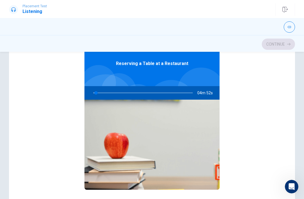
scroll to position [32, 0]
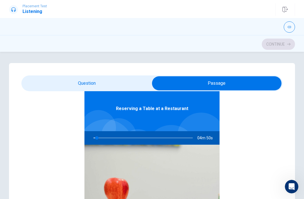
type input "4"
click at [228, 123] on div "Reserving a Table at a Restaurant 04m 50s" at bounding box center [151, 168] width 261 height 217
click at [144, 76] on input "checkbox" at bounding box center [217, 83] width 392 height 14
checkbox input "false"
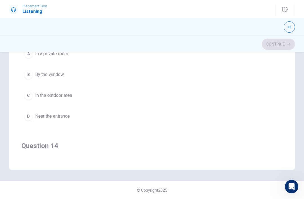
scroll to position [123, 0]
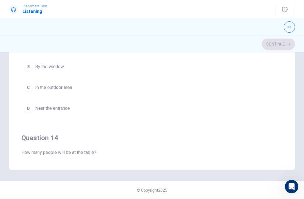
type input "5"
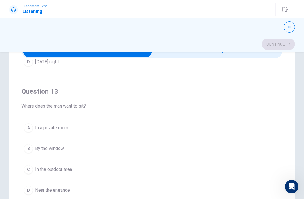
click at [253, 56] on input "checkbox" at bounding box center [88, 50] width 392 height 14
checkbox input "true"
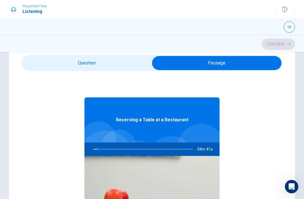
type input "7"
click at [123, 58] on input "checkbox" at bounding box center [217, 63] width 392 height 14
checkbox input "false"
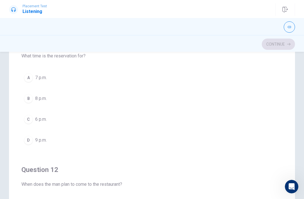
scroll to position [63, 0]
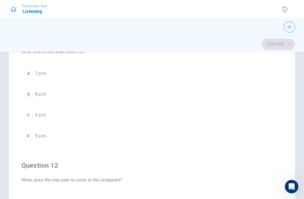
click at [29, 140] on button "D 9 p.m." at bounding box center [151, 136] width 261 height 14
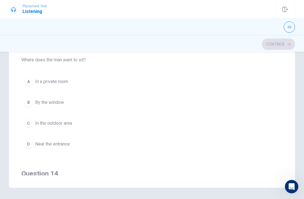
scroll to position [213, 0]
click at [28, 102] on div "B" at bounding box center [28, 103] width 9 height 9
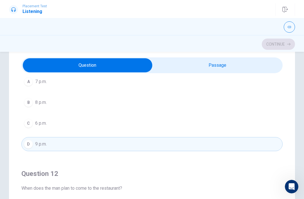
scroll to position [42, 0]
click at [27, 87] on button "A 7 p.m." at bounding box center [151, 81] width 261 height 14
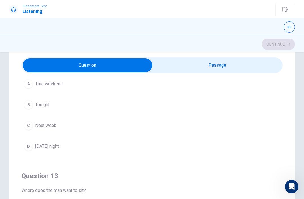
scroll to position [161, 0]
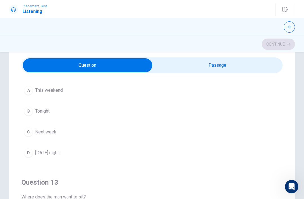
click at [26, 152] on div "D" at bounding box center [28, 152] width 9 height 9
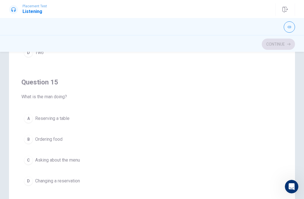
scroll to position [80, 0]
click at [31, 146] on button "B Ordering food" at bounding box center [151, 140] width 261 height 14
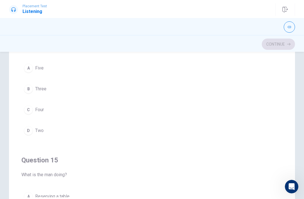
click at [34, 110] on button "C Four" at bounding box center [151, 110] width 261 height 14
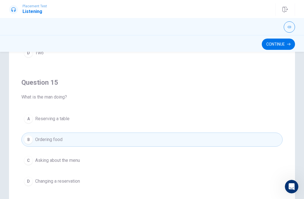
scroll to position [456, 0]
click at [27, 118] on div "A" at bounding box center [28, 118] width 9 height 9
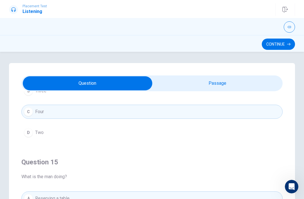
scroll to position [0, 0]
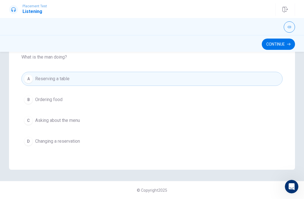
click at [279, 45] on button "Continue" at bounding box center [278, 44] width 33 height 11
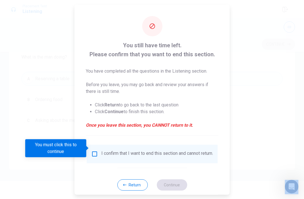
scroll to position [120, 0]
click at [91, 151] on input "You must click this to continue" at bounding box center [94, 153] width 7 height 7
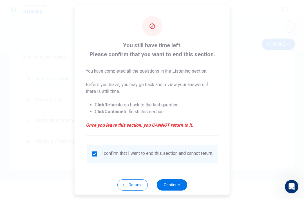
click at [91, 151] on input "checkbox" at bounding box center [94, 153] width 7 height 7
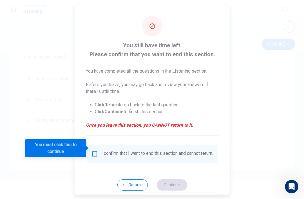
click at [91, 150] on input "You must click this to continue" at bounding box center [94, 153] width 7 height 7
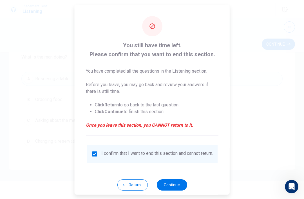
click at [179, 184] on button "Continue" at bounding box center [171, 184] width 30 height 11
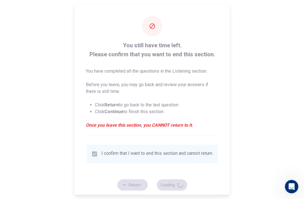
click at [275, 113] on div at bounding box center [152, 99] width 304 height 199
click at [280, 111] on div at bounding box center [152, 99] width 304 height 199
click at [277, 113] on div at bounding box center [152, 99] width 304 height 199
click at [20, 99] on div "Please wait... 10%" at bounding box center [152, 99] width 304 height 199
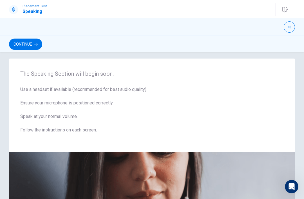
scroll to position [5, 0]
click at [23, 46] on button "Continue" at bounding box center [25, 44] width 33 height 11
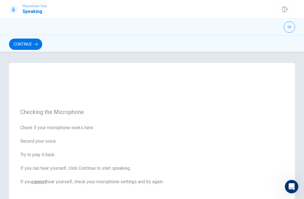
scroll to position [0, 0]
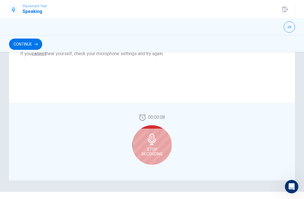
click at [169, 142] on div "Stop Recording" at bounding box center [151, 144] width 39 height 39
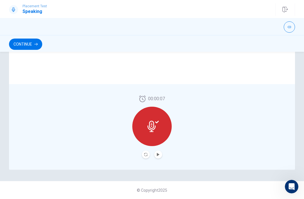
scroll to position [139, 0]
click at [158, 154] on icon "Play Audio" at bounding box center [158, 154] width 3 height 3
click at [147, 156] on button "Record Again" at bounding box center [146, 155] width 8 height 8
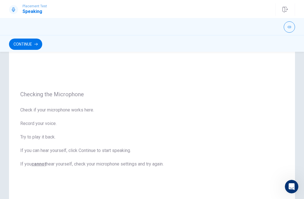
scroll to position [18, 0]
click at [14, 44] on button "Continue" at bounding box center [25, 44] width 33 height 11
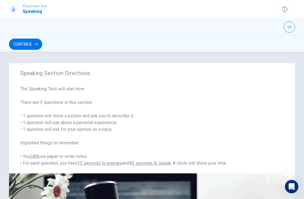
scroll to position [0, 0]
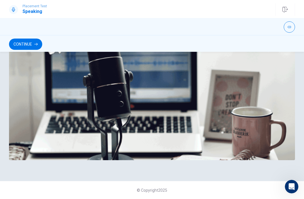
click at [21, 43] on button "Continue" at bounding box center [25, 44] width 33 height 11
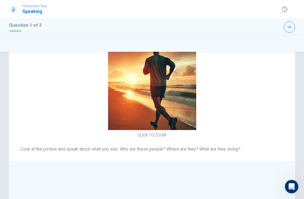
scroll to position [14, 0]
click at [22, 131] on div "CLICK TO ZOOM" at bounding box center [152, 90] width 286 height 97
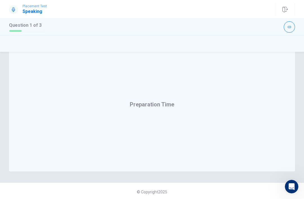
scroll to position [126, 0]
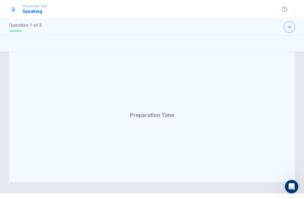
click at [34, 121] on div "Preparation Time" at bounding box center [152, 115] width 286 height 134
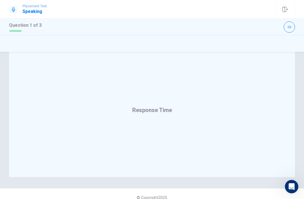
scroll to position [131, 0]
click at [270, 107] on div "Response Time" at bounding box center [152, 110] width 286 height 134
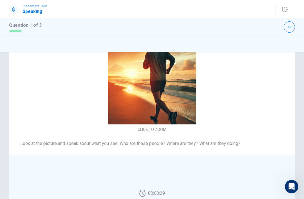
scroll to position [19, 0]
click at [301, 110] on div "CLICK TO ZOOM Look at the picture and speak about what you see. Who are these p…" at bounding box center [152, 166] width 304 height 245
click at [274, 128] on div "CLICK TO ZOOM" at bounding box center [152, 84] width 286 height 97
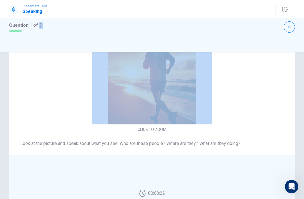
click at [264, 116] on div "CLICK TO ZOOM" at bounding box center [152, 84] width 286 height 97
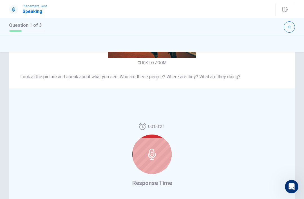
scroll to position [86, 0]
click at [165, 149] on div at bounding box center [151, 153] width 39 height 39
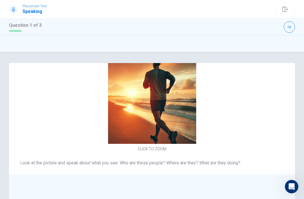
scroll to position [0, 0]
click at [294, 88] on div "CLICK TO ZOOM" at bounding box center [152, 104] width 286 height 97
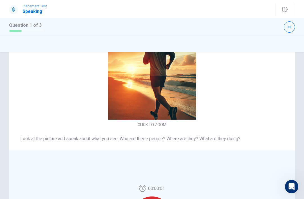
scroll to position [-19, 0]
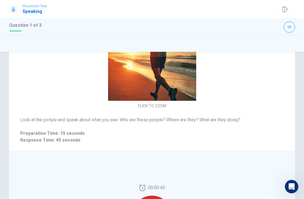
click at [293, 87] on div "CLICK TO ZOOM" at bounding box center [152, 61] width 286 height 97
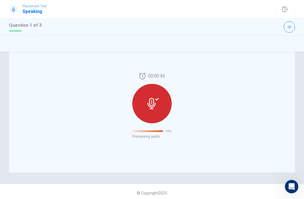
scroll to position [136, 0]
click at [166, 100] on div "00:00:45 100 % Processing audio..." at bounding box center [152, 106] width 286 height 134
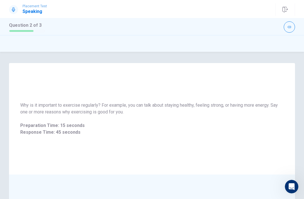
scroll to position [0, 0]
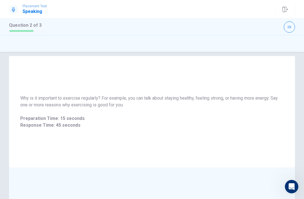
click at [303, 83] on div "Why is it important to exercise regularly? For example, you can talk about stay…" at bounding box center [152, 178] width 304 height 245
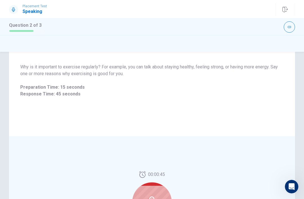
scroll to position [37, 0]
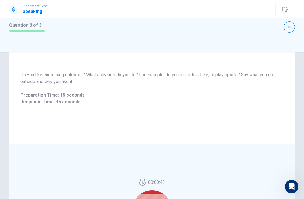
scroll to position [30, 0]
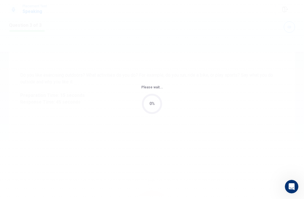
click at [275, 115] on div "Please wait... 0%" at bounding box center [152, 99] width 304 height 199
click at [195, 165] on div "Please wait... 0%" at bounding box center [152, 99] width 304 height 199
click at [179, 178] on div "Please wait... 100%" at bounding box center [152, 99] width 304 height 199
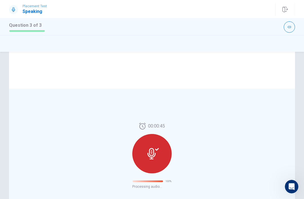
scroll to position [86, 0]
click at [163, 168] on div at bounding box center [151, 153] width 39 height 39
click at [158, 169] on div at bounding box center [151, 153] width 39 height 39
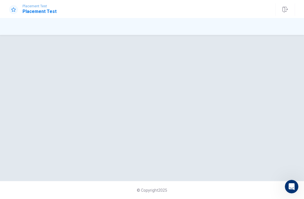
click at [158, 170] on div "© Copyright 2025" at bounding box center [152, 117] width 304 height 164
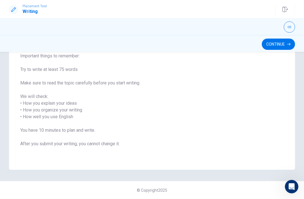
scroll to position [60, 0]
click at [280, 48] on button "Continue" at bounding box center [278, 44] width 33 height 11
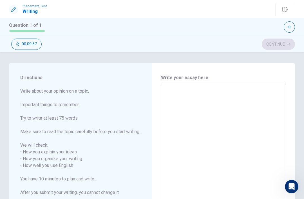
scroll to position [0, 0]
click at [254, 82] on div "Write your essay here x ​ Word count : 0" at bounding box center [223, 169] width 125 height 190
click at [248, 89] on textarea at bounding box center [223, 168] width 117 height 163
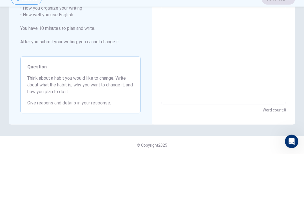
scroll to position [112, 0]
click at [298, 76] on div "Directions Write about your opinion on a topic. Important things to remember: T…" at bounding box center [152, 64] width 304 height 212
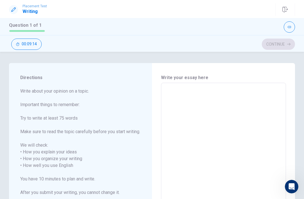
scroll to position [0, 0]
click at [235, 120] on textarea at bounding box center [223, 168] width 117 height 163
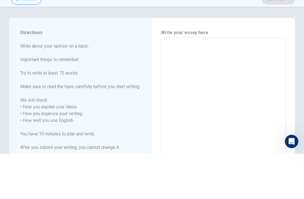
type textarea "I"
type textarea "x"
type textarea "Il"
type textarea "x"
type textarea "Ili"
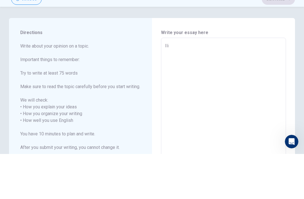
type textarea "x"
type textarea "Ilik"
type textarea "x"
type textarea "Ilike"
type textarea "x"
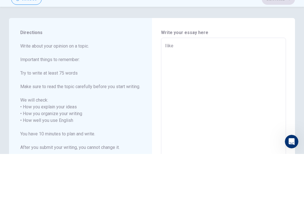
type textarea "Ilike"
type textarea "x"
type textarea "Ilike"
type textarea "x"
type textarea "Ilik"
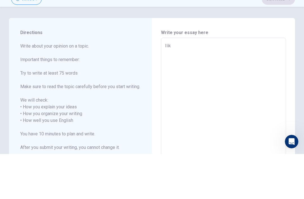
type textarea "x"
type textarea "Ili"
type textarea "x"
type textarea "Il"
type textarea "x"
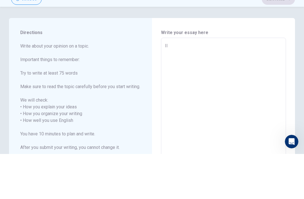
type textarea "I"
type textarea "x"
type textarea "I"
type textarea "x"
type textarea "I l"
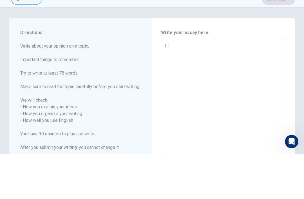
type textarea "x"
type textarea "I lo"
type textarea "x"
type textarea "I l"
type textarea "x"
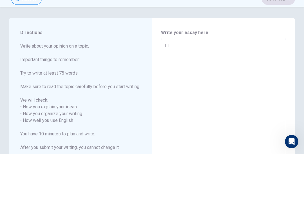
type textarea "I li"
type textarea "x"
type textarea "I lik"
type textarea "x"
type textarea "I like"
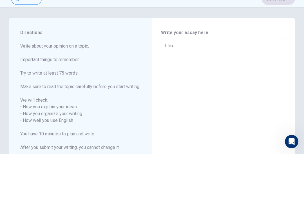
type textarea "x"
type textarea "I like"
type textarea "x"
type textarea "I like i"
type textarea "x"
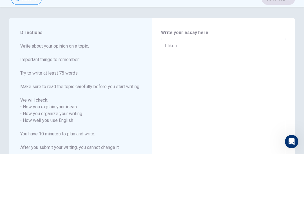
type textarea "I like it"
type textarea "x"
type textarea "I like it"
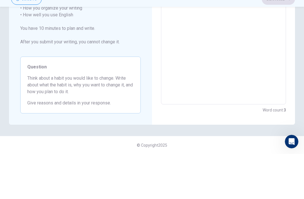
scroll to position [129, 0]
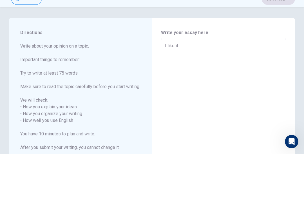
type textarea "x"
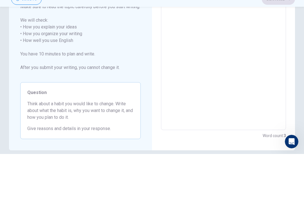
scroll to position [116, 0]
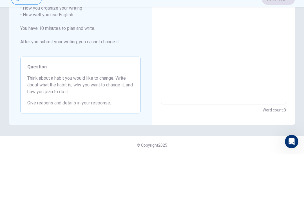
type textarea "I like it"
type textarea "x"
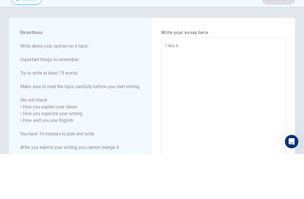
type textarea "I like i"
type textarea "x"
type textarea "I like"
type textarea "x"
type textarea "I like"
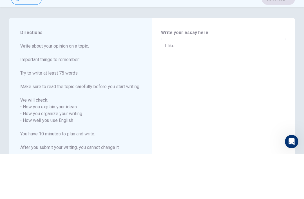
type textarea "x"
type textarea "I lik"
type textarea "x"
type textarea "I li"
type textarea "x"
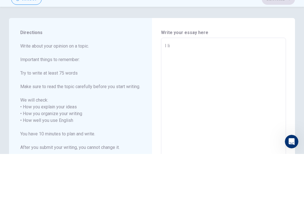
type textarea "I l"
type textarea "x"
type textarea "I"
type textarea "x"
type textarea "I h"
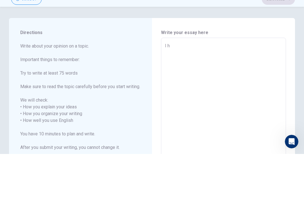
type textarea "x"
type textarea "I ha"
type textarea "x"
type textarea "I hav"
type textarea "x"
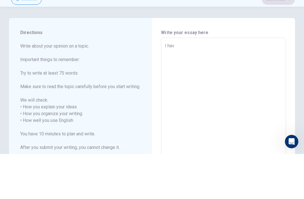
type textarea "I have"
type textarea "x"
type textarea "I have"
type textarea "x"
type textarea "I have."
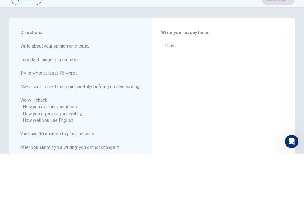
type textarea "x"
type textarea "I have."
type textarea "x"
type textarea "I have."
type textarea "x"
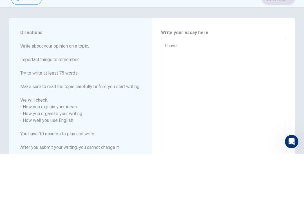
type textarea "I have"
click at [263, 87] on textarea "I have" at bounding box center [223, 168] width 117 height 163
type textarea "x"
type textarea "I have"
type textarea "x"
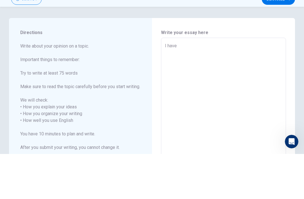
type textarea "I have h"
type textarea "x"
type textarea "I have ho"
type textarea "x"
type textarea "I have hon"
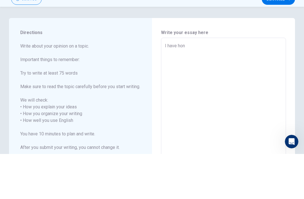
type textarea "x"
type textarea "I have ho"
type textarea "x"
type textarea "I have hob"
type textarea "x"
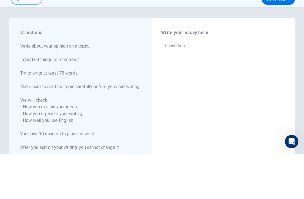
type textarea "I have hobl"
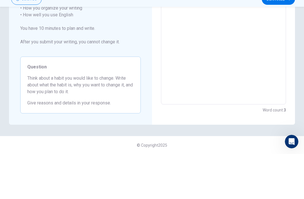
scroll to position [112, 0]
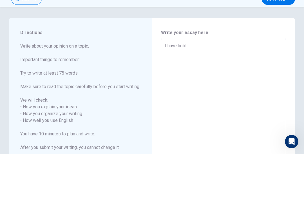
type textarea "x"
type textarea "I have hob"
type textarea "x"
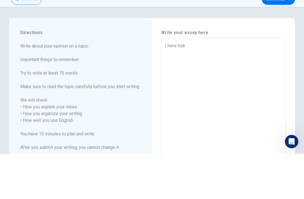
type textarea "I have hobi"
type textarea "x"
type textarea "I have hobit"
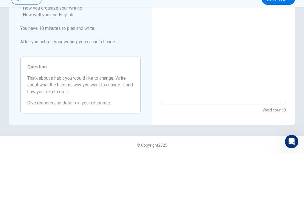
scroll to position [112, 0]
type textarea "x"
type textarea "I have hobiti"
type textarea "x"
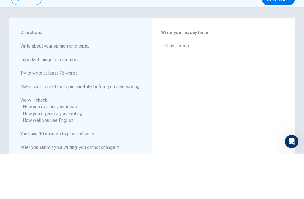
type textarea "I have hobitis"
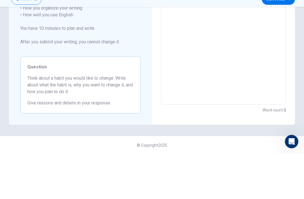
type textarea "x"
type textarea "I have hobiti"
type textarea "x"
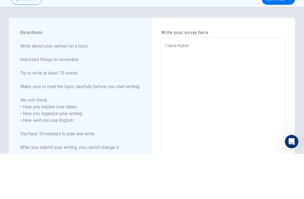
type textarea "I have hobit"
type textarea "x"
type textarea "I have hobit"
click at [180, 87] on textarea "I have hobit" at bounding box center [223, 168] width 117 height 163
click at [183, 87] on textarea "I have hobit" at bounding box center [223, 168] width 117 height 163
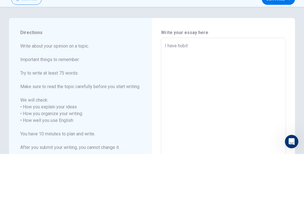
type textarea "x"
type textarea "I have hobi"
type textarea "x"
type textarea "I have hob"
type textarea "x"
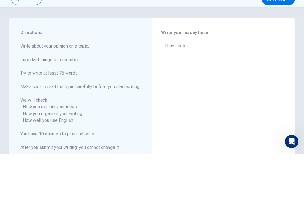
type textarea "I have ho"
type textarea "x"
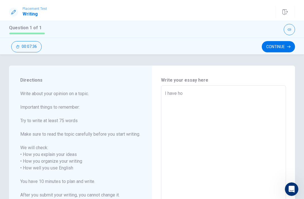
type textarea "I have h"
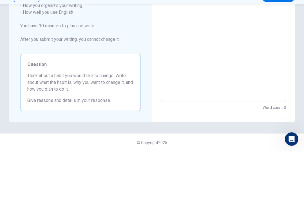
type textarea "x"
type textarea "I have ha"
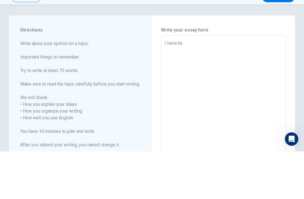
type textarea "x"
type textarea "I have hab"
type textarea "x"
type textarea "I have habi"
type textarea "x"
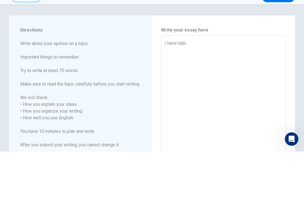
type textarea "I have habit"
type textarea "x"
type textarea "I have habit"
type textarea "x"
type textarea "I have habit i"
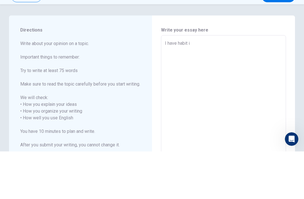
type textarea "x"
type textarea "I have habit is"
type textarea "x"
type textarea "I have habit isb"
type textarea "x"
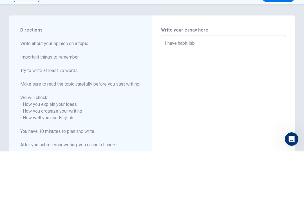
type textarea "I have habit isbe"
type textarea "x"
type textarea "I have habit isbed"
type textarea "x"
type textarea "I have habit isbed"
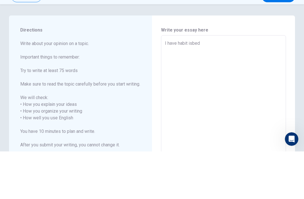
type textarea "x"
type textarea "I have habit isbed"
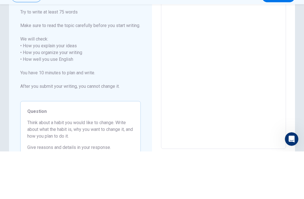
scroll to position [64, 0]
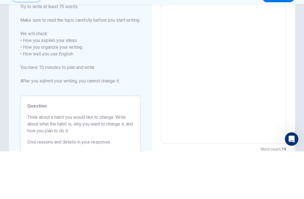
click at [209, 66] on textarea "I have habit is bad because this habit let me low this habit is slow so I want …" at bounding box center [223, 105] width 117 height 163
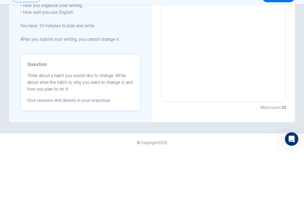
scroll to position [0, 0]
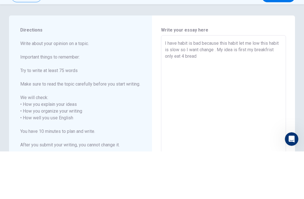
click at [203, 87] on textarea "I have habit is bad because this habit let me low this habit is slow so I want …" at bounding box center [223, 168] width 117 height 163
click at [240, 87] on textarea "I have habit is bad because this habit let me low this habit is slow so I want …" at bounding box center [223, 168] width 117 height 163
click at [253, 87] on textarea "I have habit is bad because this habit let me low this habit is slow so I want …" at bounding box center [223, 168] width 117 height 163
click at [245, 87] on textarea "I have habit is bad because this habit let me low this habit is slow so I want …" at bounding box center [223, 168] width 117 height 163
